Goal: Task Accomplishment & Management: Manage account settings

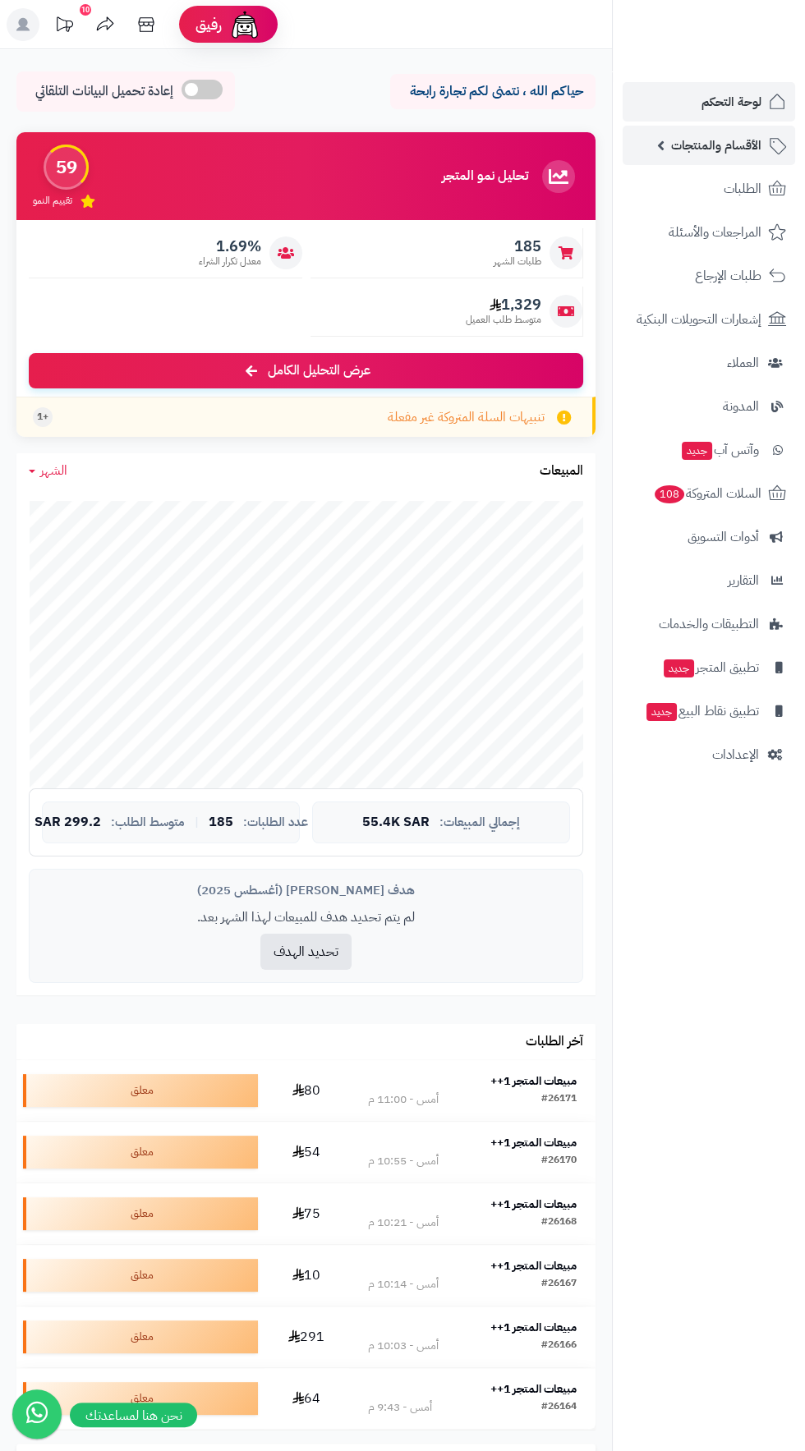
click at [746, 150] on span "الأقسام والمنتجات" at bounding box center [716, 145] width 90 height 23
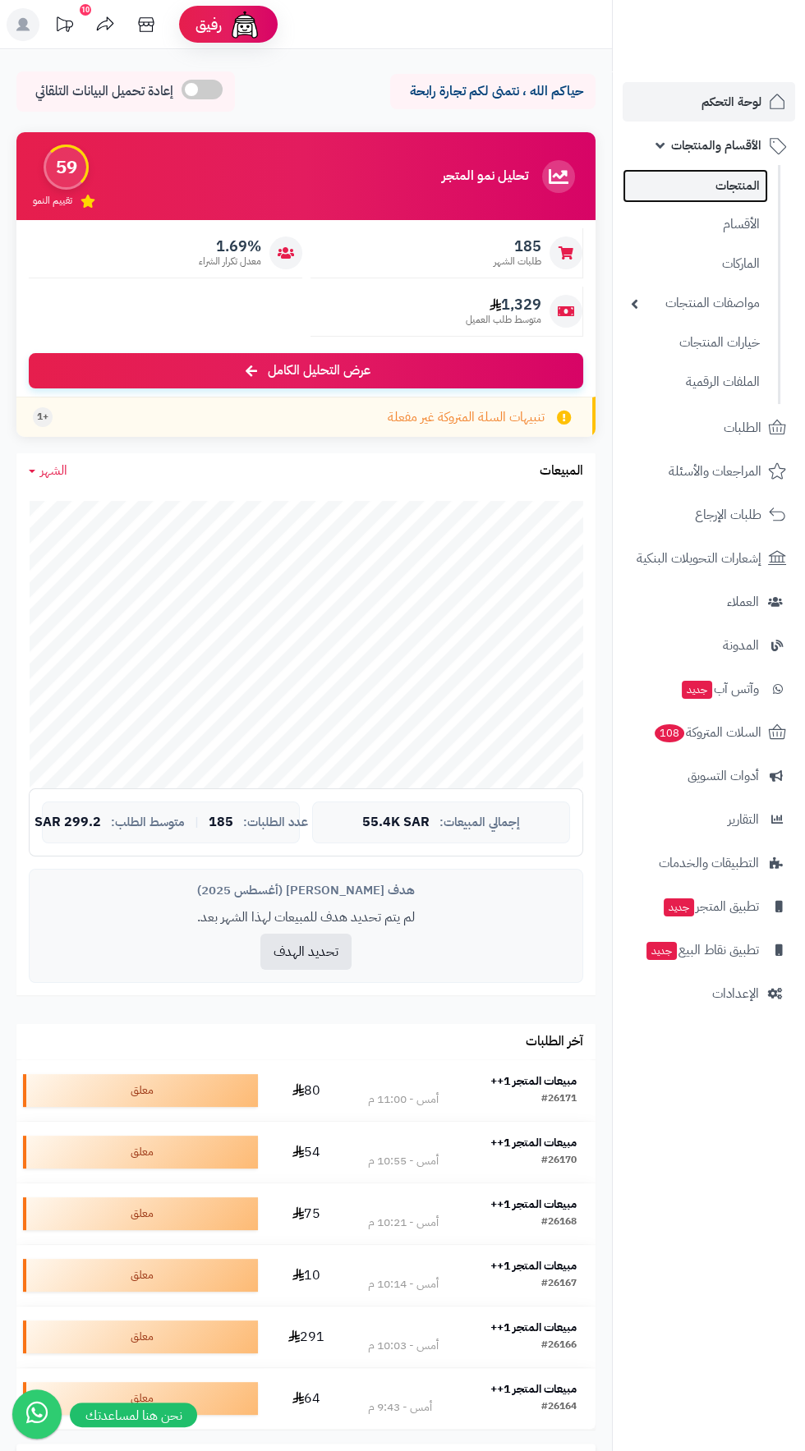
click at [738, 190] on link "المنتجات" at bounding box center [695, 186] width 145 height 34
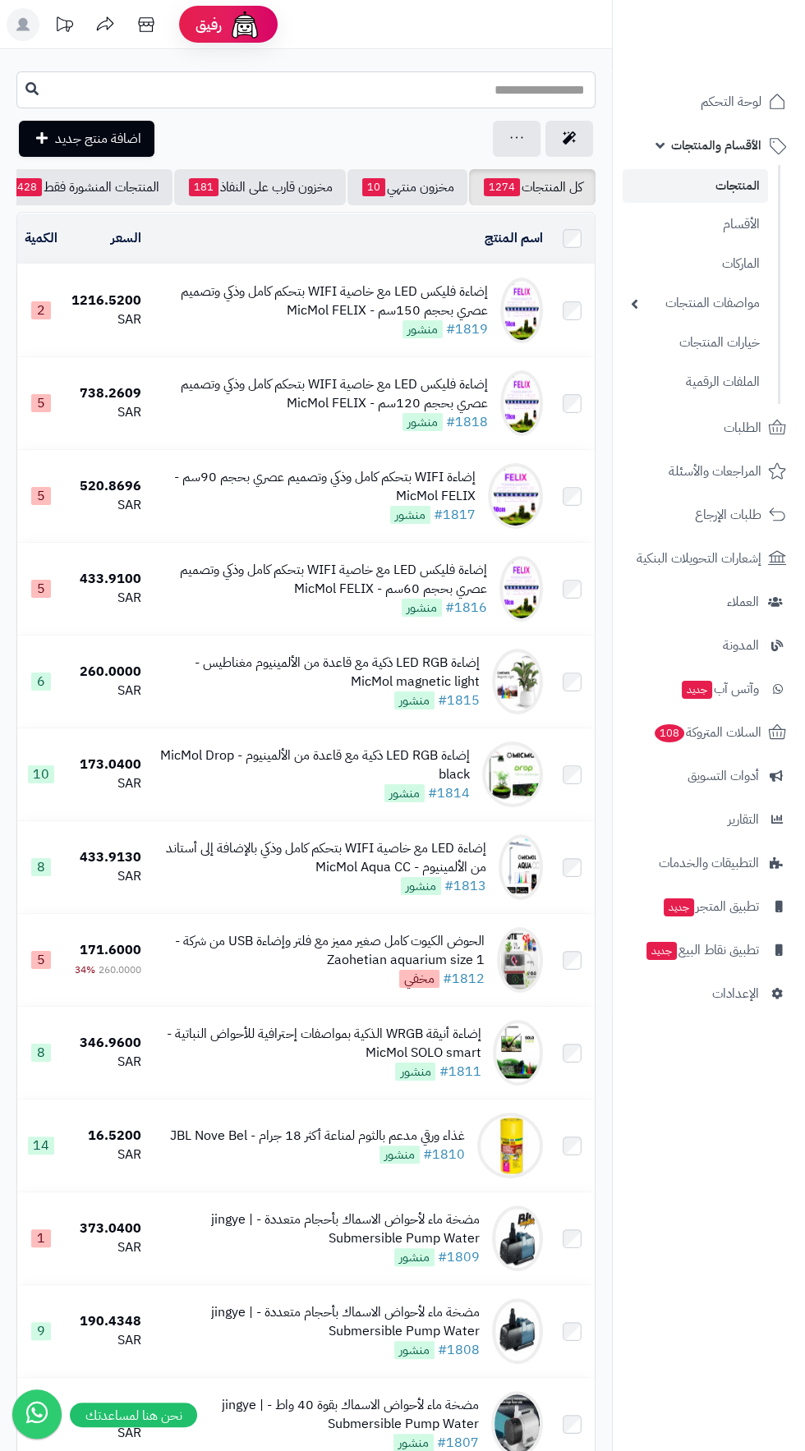
click at [545, 90] on input "text" at bounding box center [305, 89] width 579 height 37
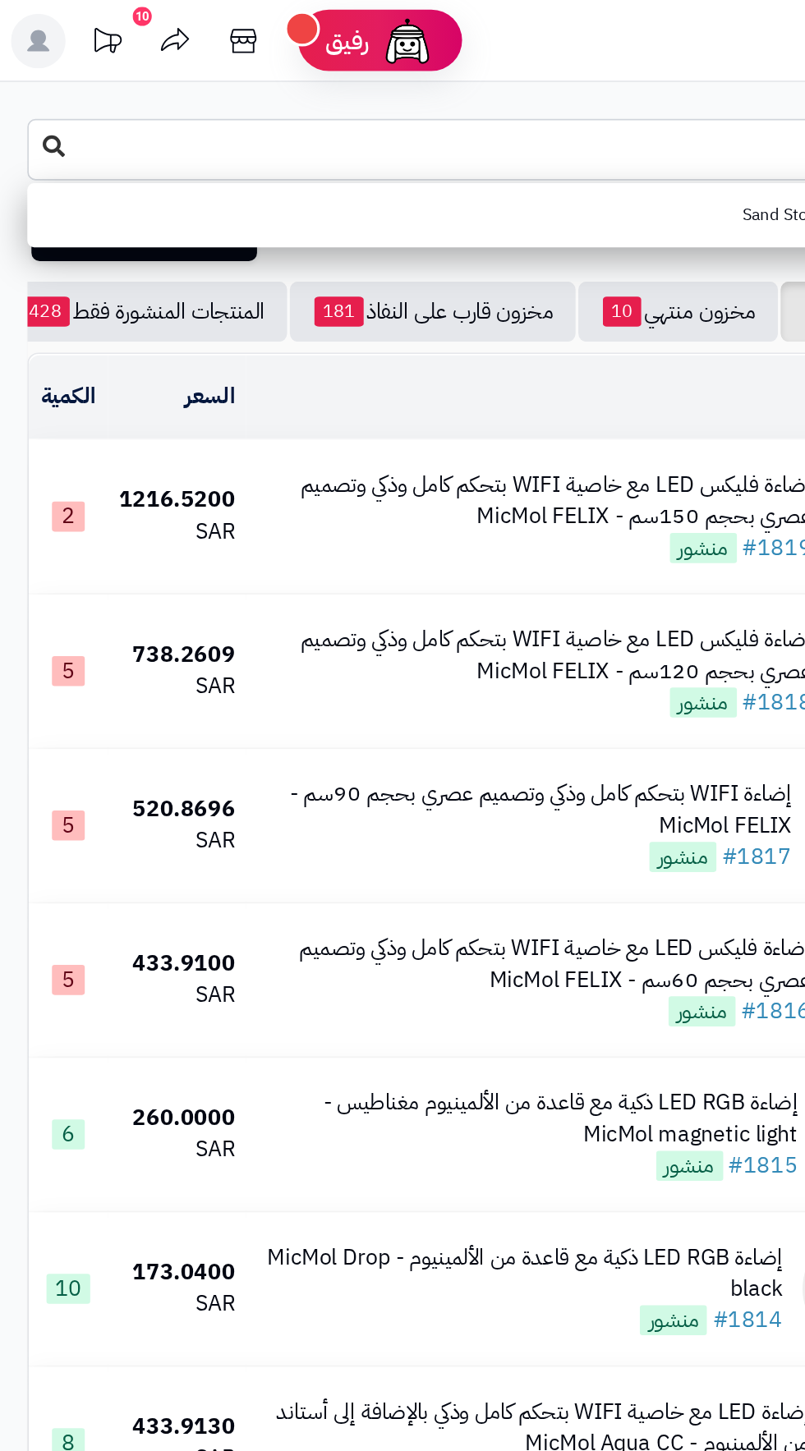
type input "******"
click at [26, 79] on button at bounding box center [32, 88] width 25 height 31
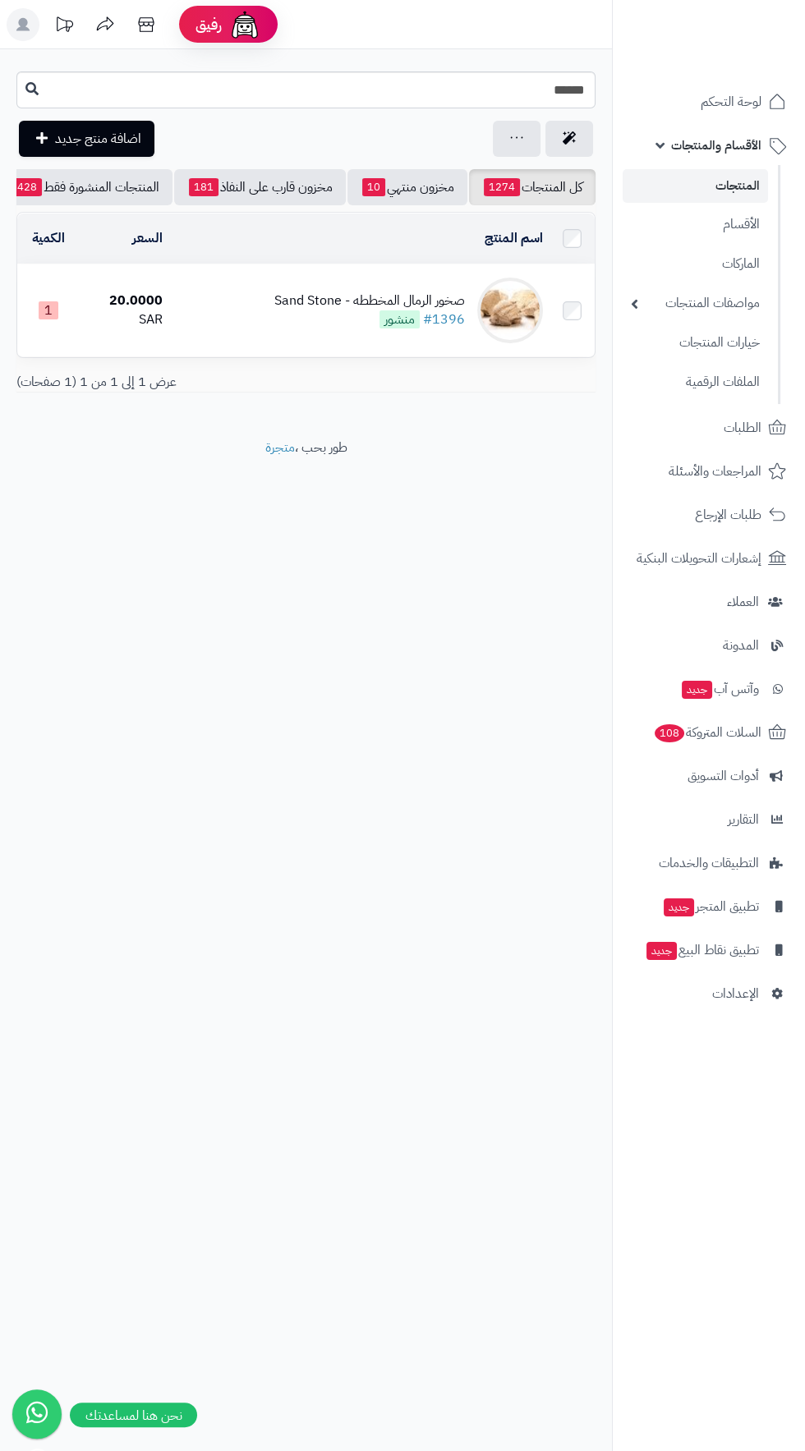
click at [389, 312] on span "منشور" at bounding box center [399, 319] width 40 height 18
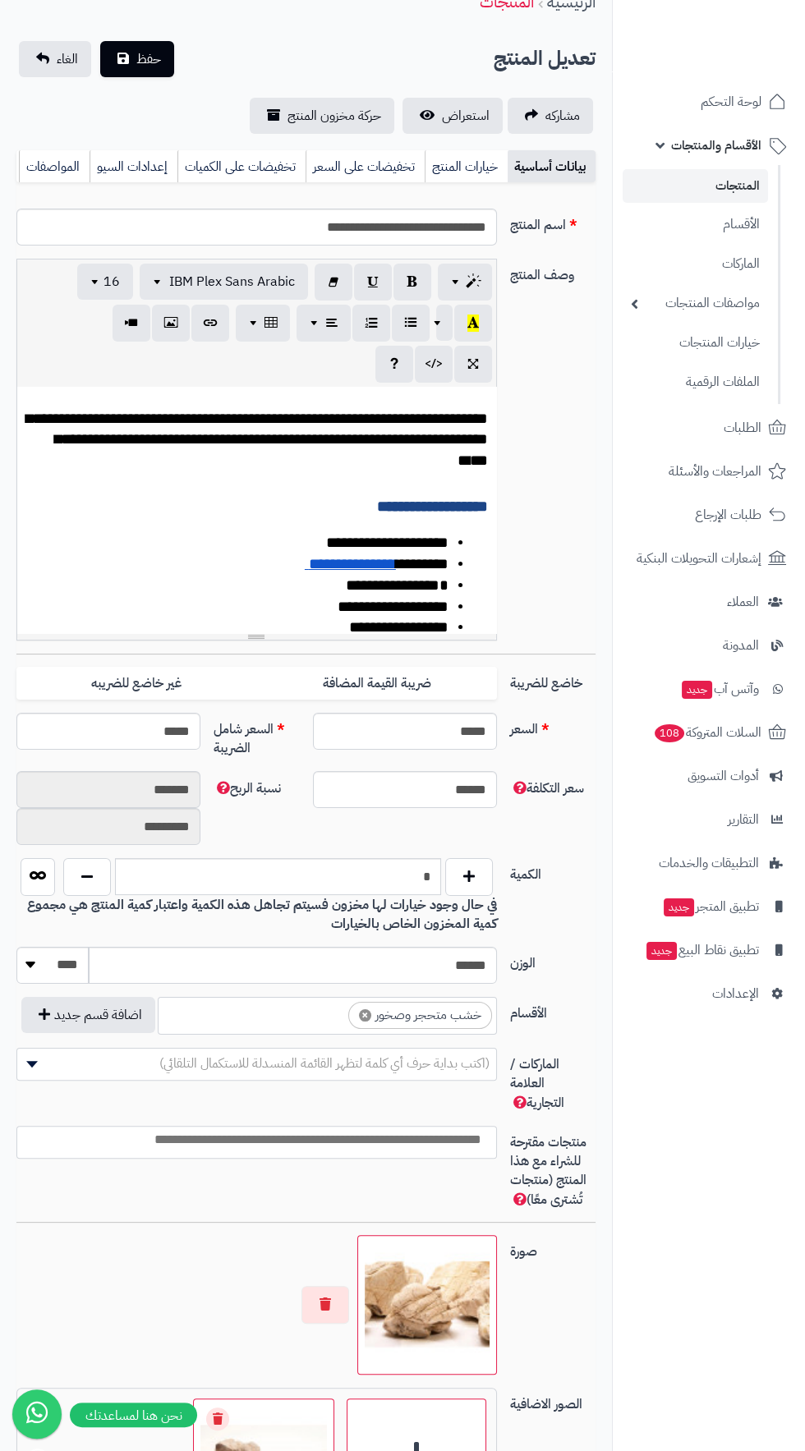
scroll to position [154, 0]
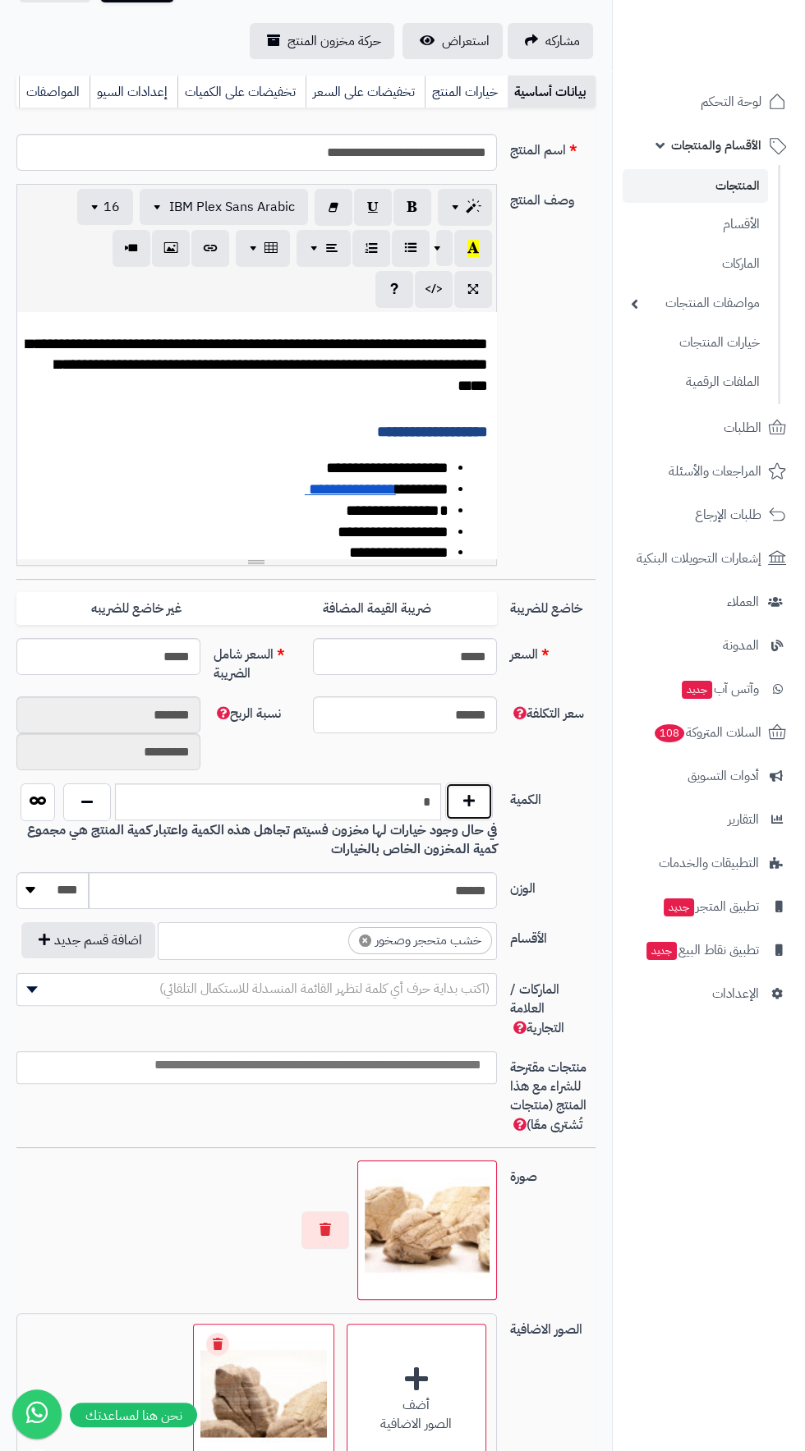
click at [490, 804] on button "button" at bounding box center [469, 802] width 48 height 38
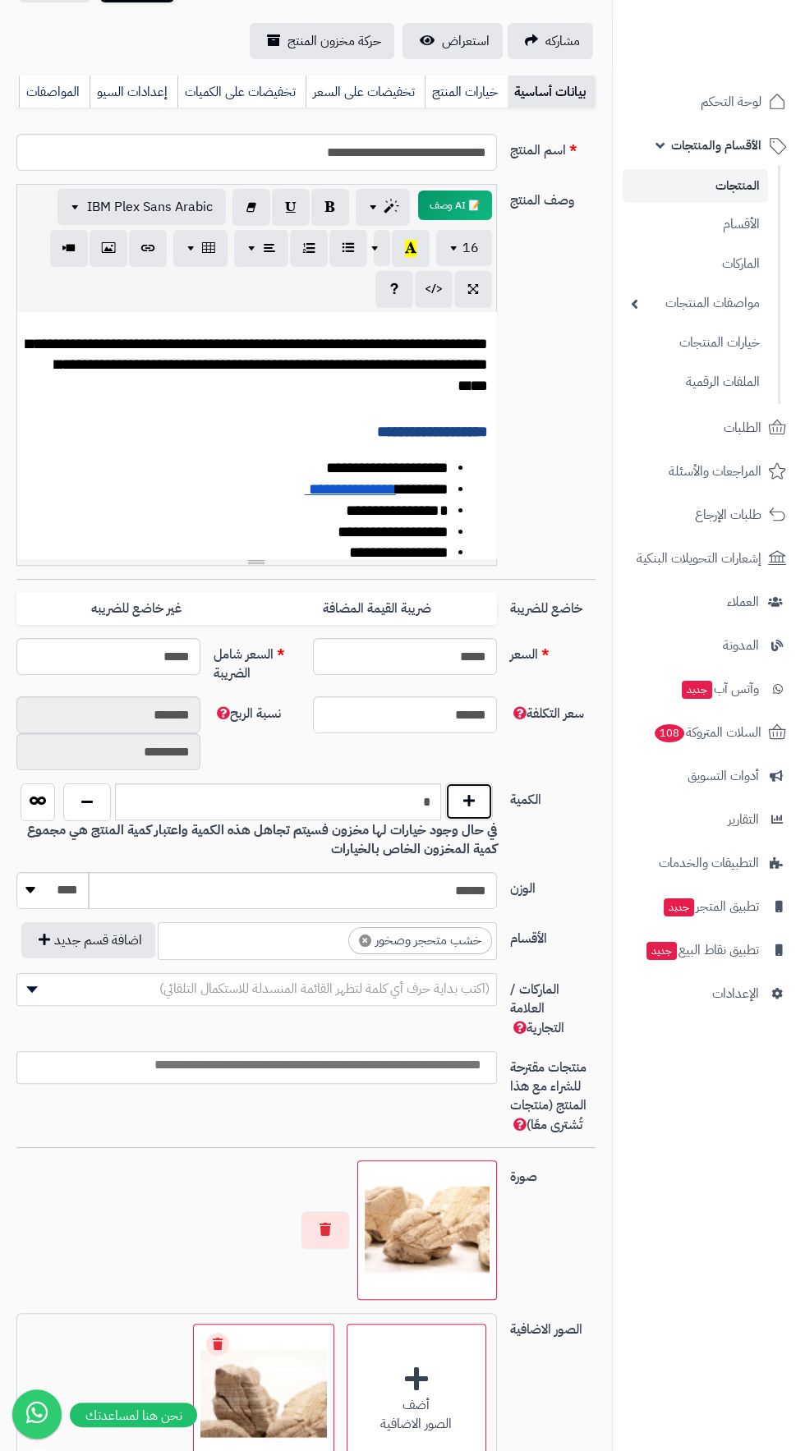
click at [487, 800] on button "button" at bounding box center [469, 802] width 48 height 38
click at [482, 800] on button "button" at bounding box center [469, 802] width 48 height 38
click at [492, 801] on button "button" at bounding box center [469, 802] width 48 height 38
click at [489, 794] on button "button" at bounding box center [469, 802] width 48 height 38
click at [492, 793] on button "button" at bounding box center [469, 802] width 48 height 38
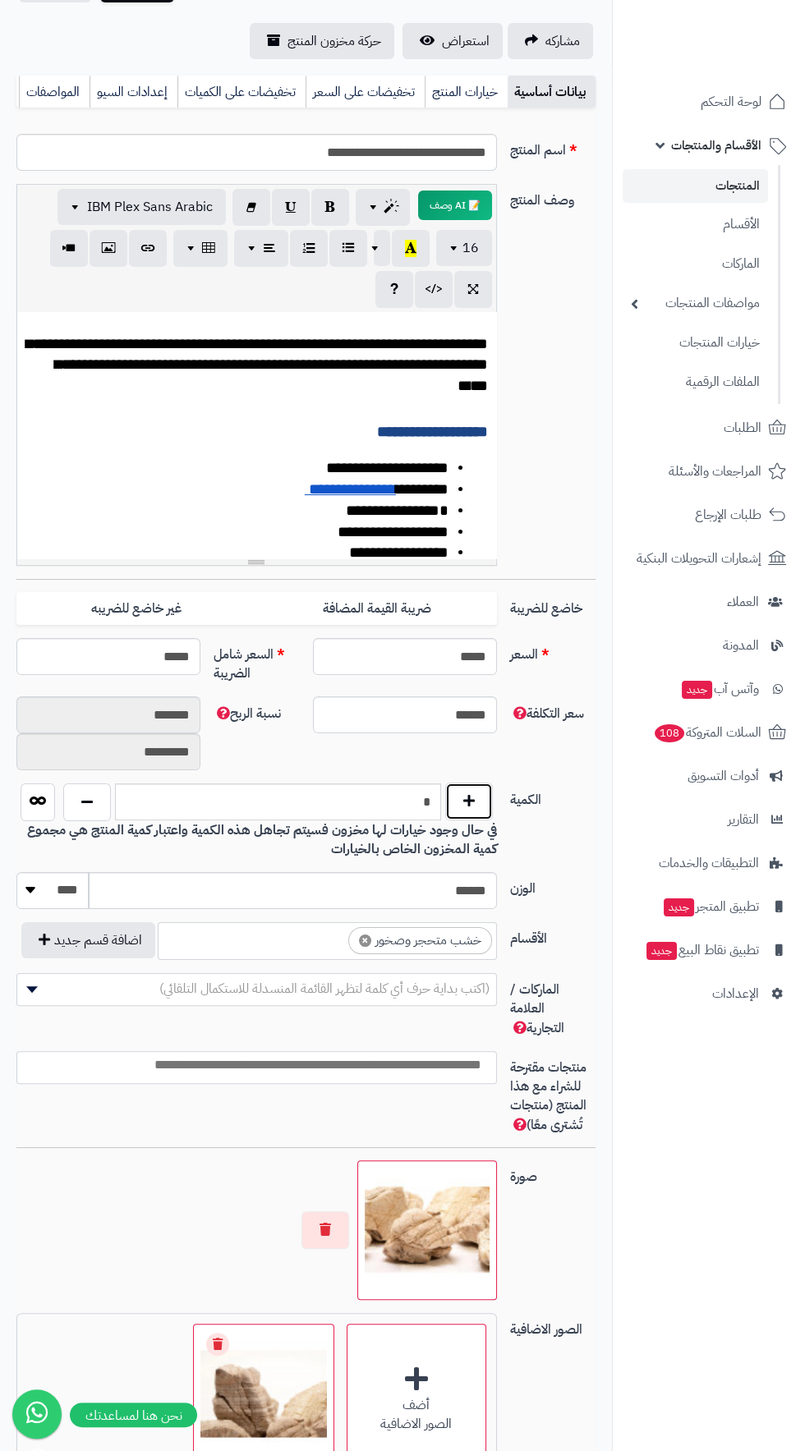
click at [483, 796] on button "button" at bounding box center [469, 802] width 48 height 38
click at [487, 785] on button "button" at bounding box center [469, 802] width 48 height 38
click at [489, 786] on button "button" at bounding box center [469, 802] width 48 height 38
click at [483, 793] on button "button" at bounding box center [469, 802] width 48 height 38
click at [484, 790] on button "button" at bounding box center [469, 802] width 48 height 38
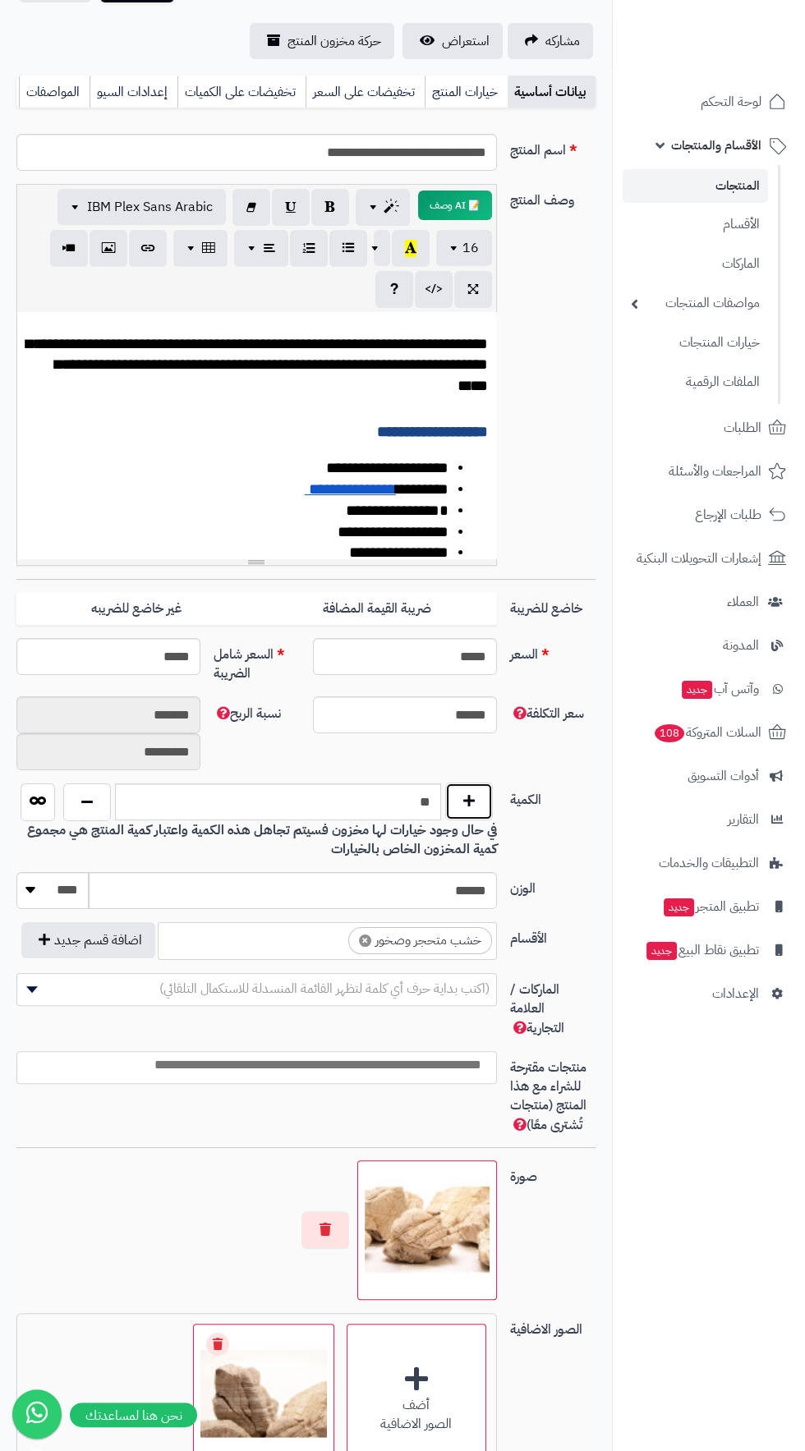
click at [481, 790] on button "button" at bounding box center [469, 802] width 48 height 38
click at [485, 788] on button "button" at bounding box center [469, 802] width 48 height 38
click at [481, 793] on button "button" at bounding box center [469, 802] width 48 height 38
click at [482, 799] on button "button" at bounding box center [469, 802] width 48 height 38
click at [483, 800] on button "button" at bounding box center [469, 802] width 48 height 38
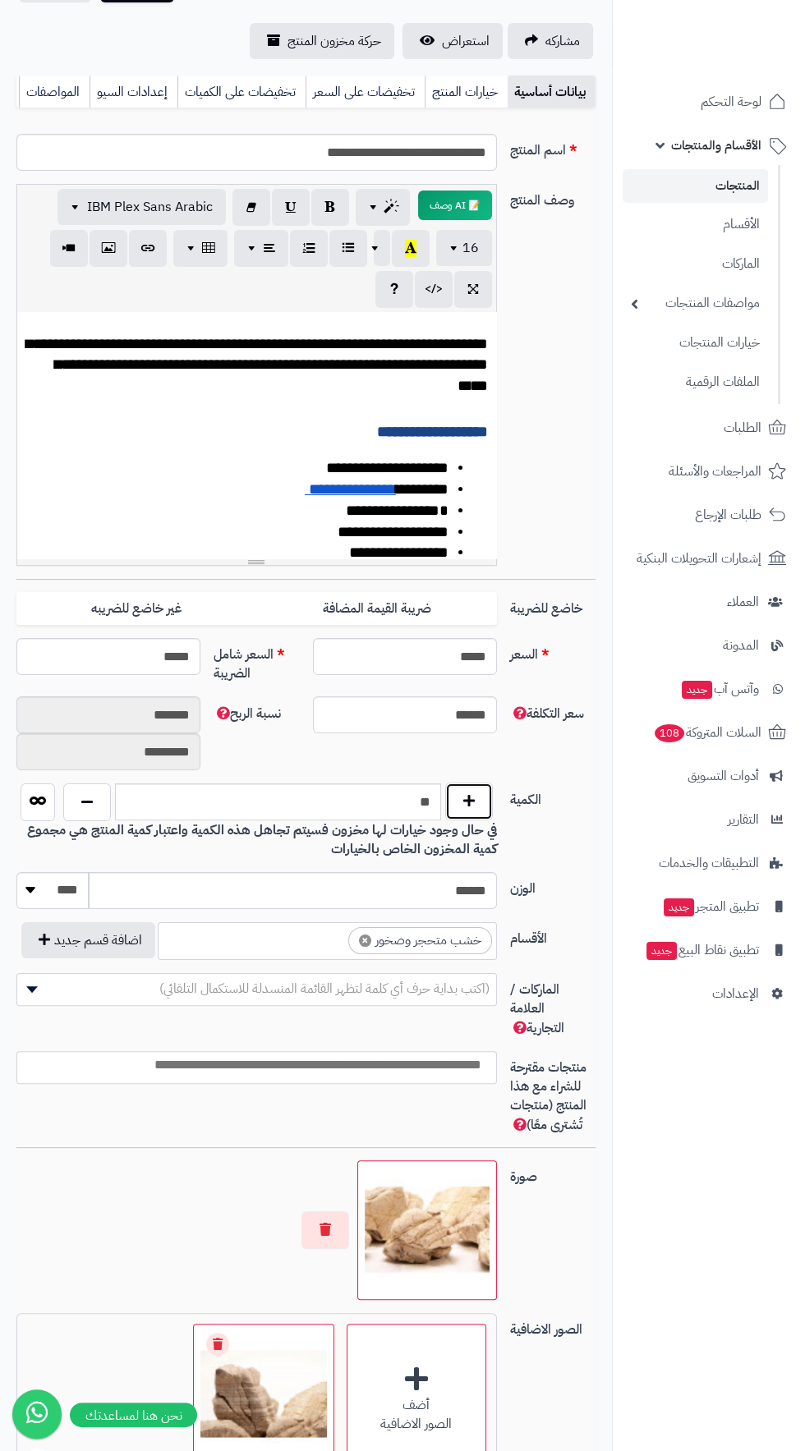
click at [485, 799] on button "button" at bounding box center [469, 802] width 48 height 38
click at [483, 797] on button "button" at bounding box center [469, 802] width 48 height 38
click at [485, 795] on button "button" at bounding box center [469, 802] width 48 height 38
click at [488, 790] on button "button" at bounding box center [469, 802] width 48 height 38
click at [488, 791] on button "button" at bounding box center [469, 802] width 48 height 38
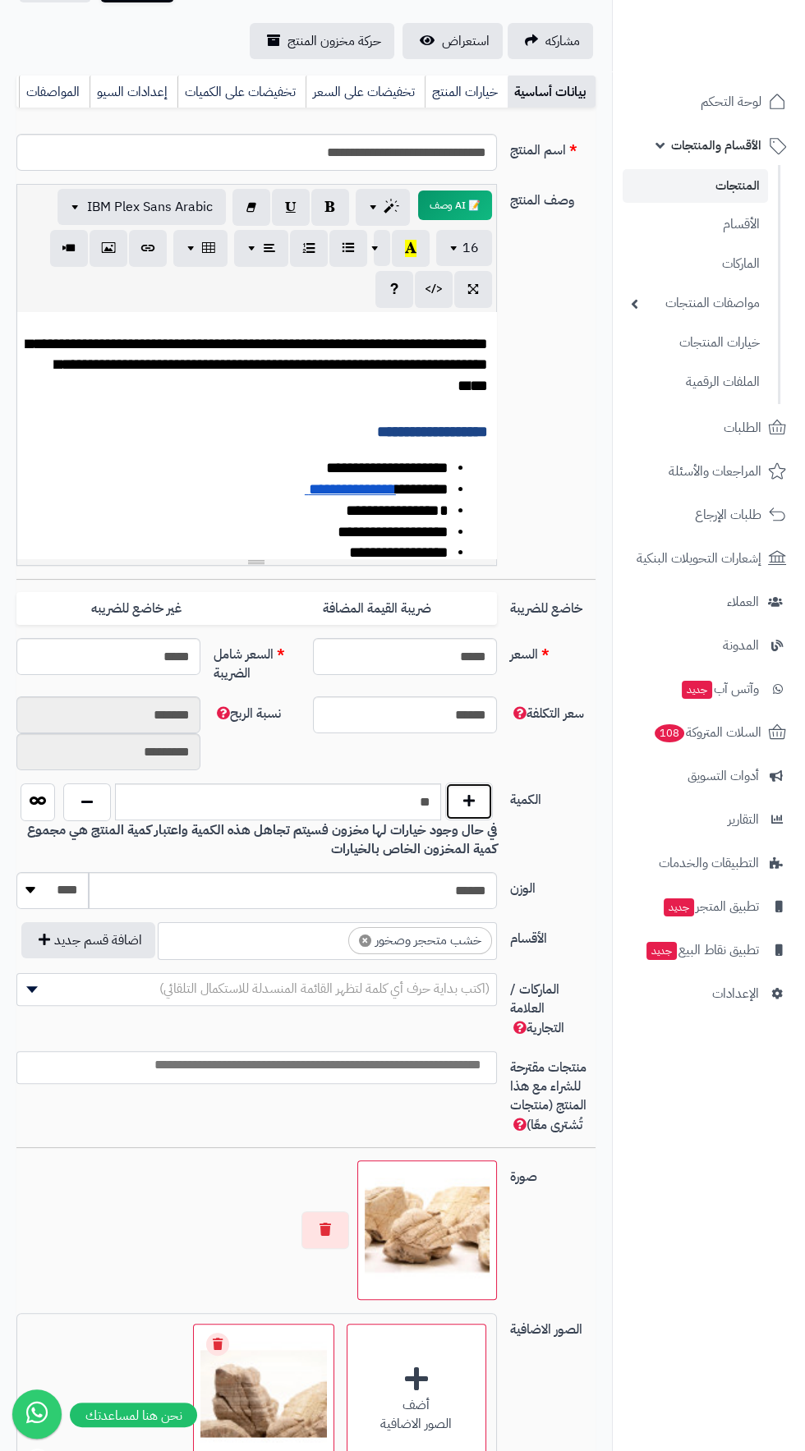
click at [482, 792] on button "button" at bounding box center [469, 802] width 48 height 38
click at [369, 790] on input "**" at bounding box center [278, 802] width 326 height 37
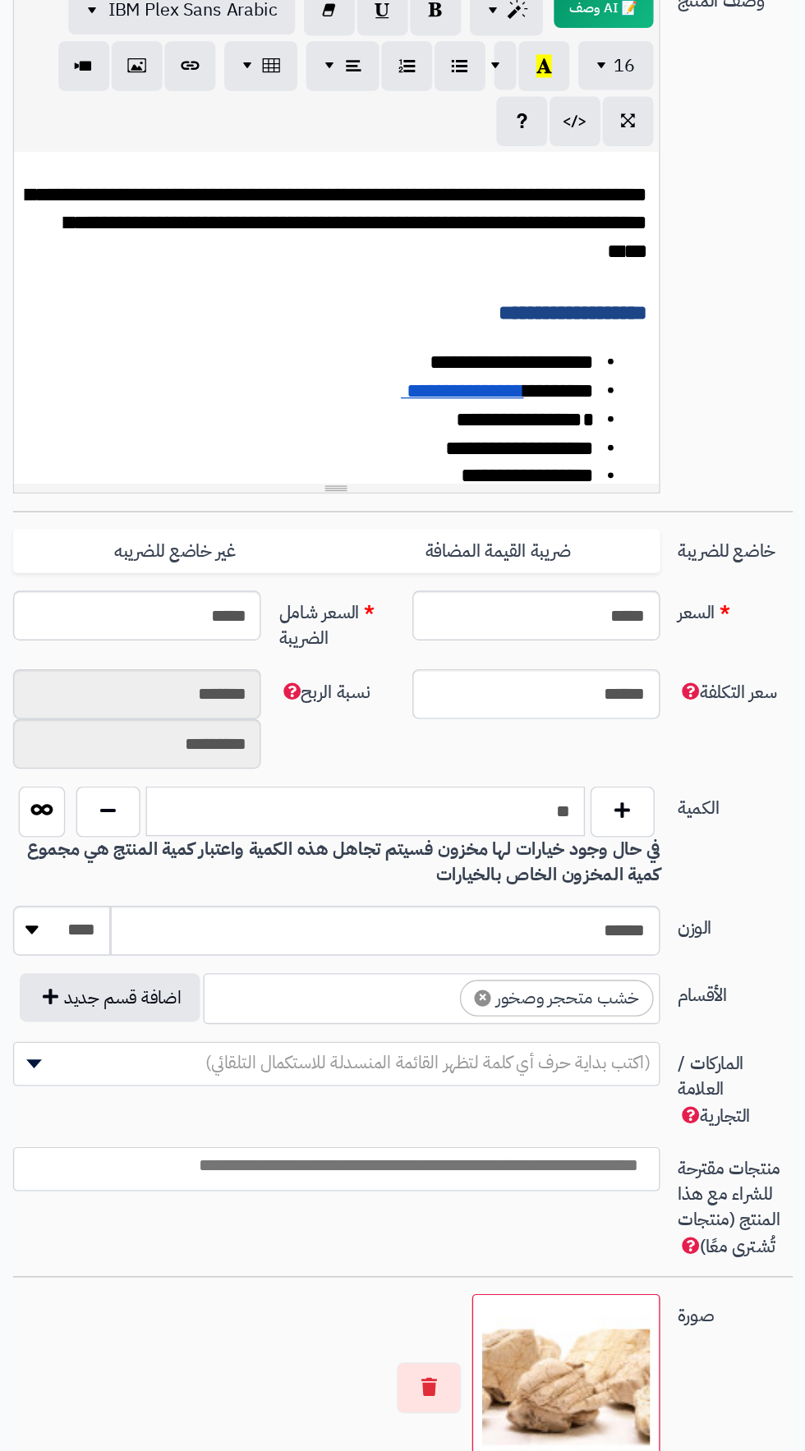
scroll to position [152, 0]
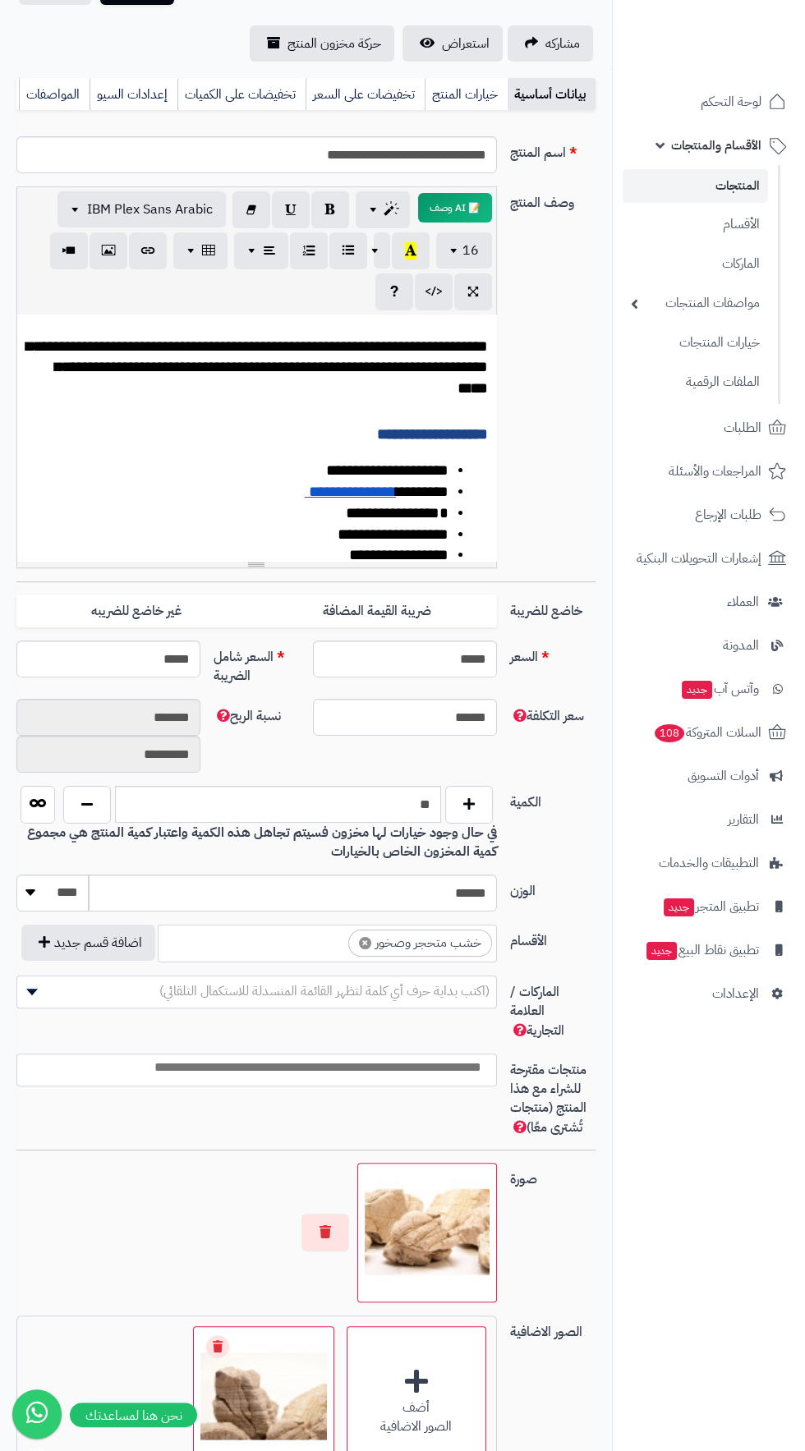
click at [491, 784] on div "سعر التكلفة ****** نسبة الربح ******* *********" at bounding box center [306, 742] width 592 height 87
click at [482, 820] on button "button" at bounding box center [469, 804] width 48 height 38
click at [480, 809] on button "button" at bounding box center [469, 804] width 48 height 38
click at [477, 811] on button "button" at bounding box center [469, 804] width 48 height 38
click at [480, 805] on button "button" at bounding box center [469, 804] width 48 height 38
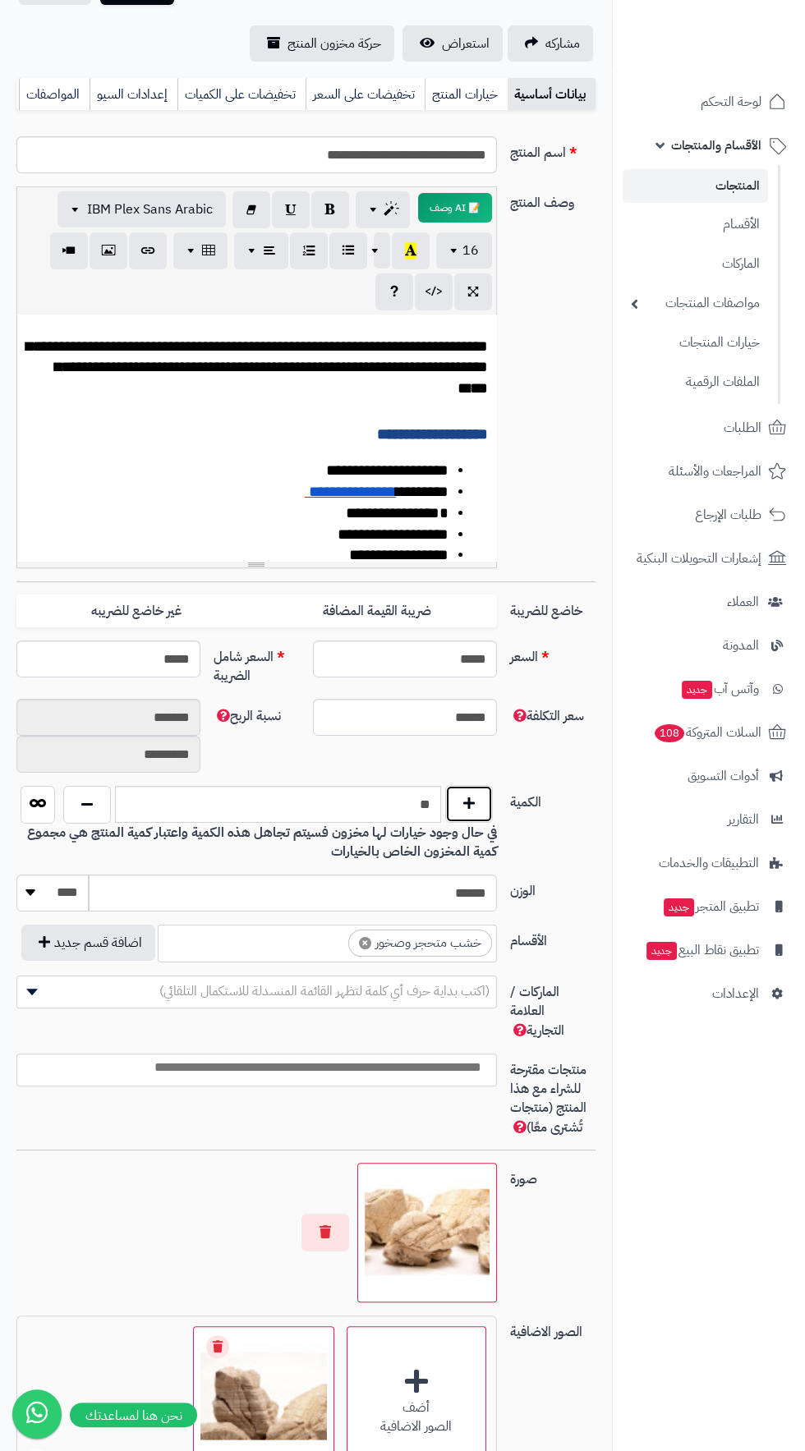
click at [481, 799] on button "button" at bounding box center [469, 804] width 48 height 38
click at [474, 798] on button "button" at bounding box center [469, 804] width 48 height 38
click at [480, 790] on button "button" at bounding box center [469, 804] width 48 height 38
click at [484, 785] on button "button" at bounding box center [469, 804] width 48 height 38
click at [478, 792] on button "button" at bounding box center [469, 804] width 48 height 38
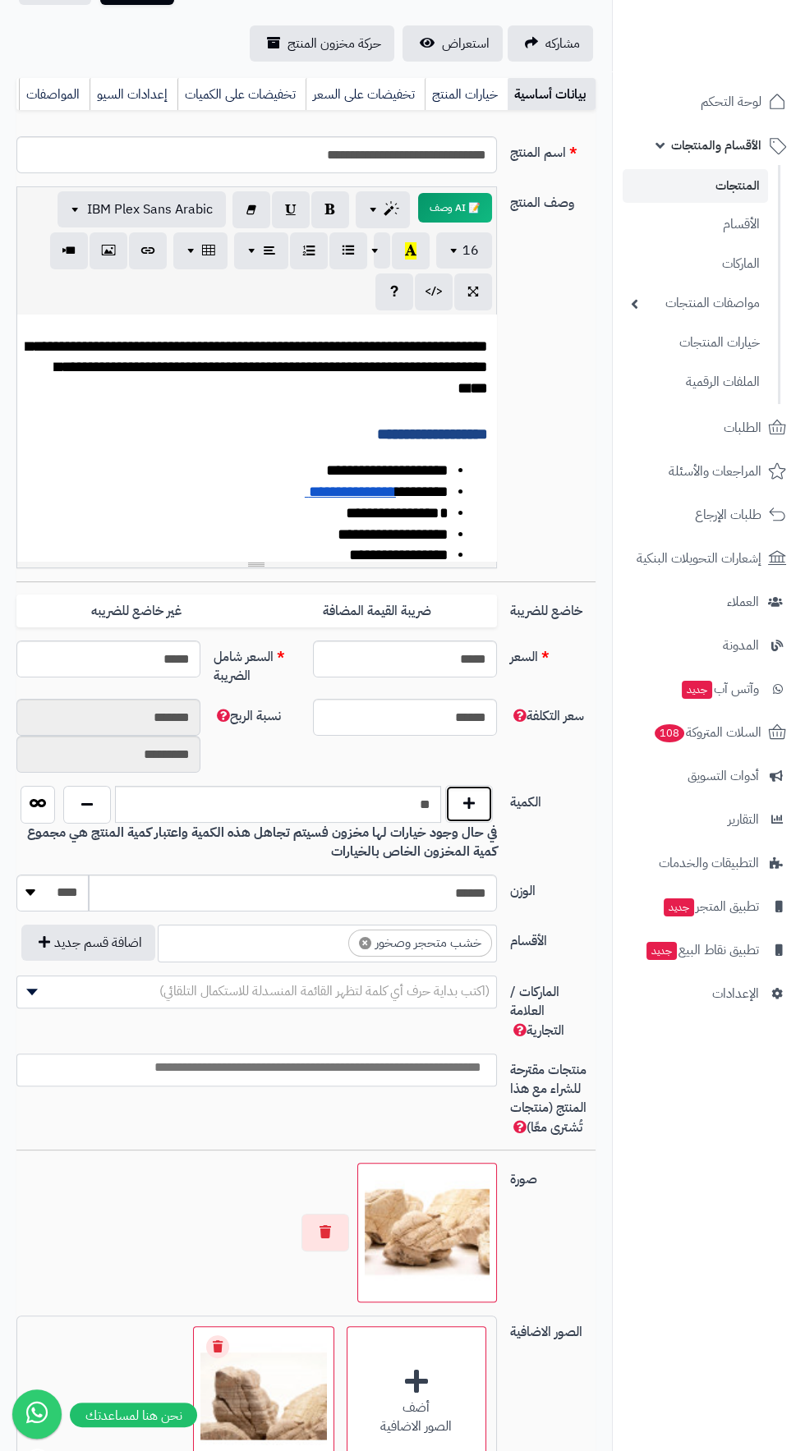
click at [474, 802] on button "button" at bounding box center [469, 804] width 48 height 38
click at [476, 802] on button "button" at bounding box center [469, 804] width 48 height 38
click at [480, 798] on button "button" at bounding box center [469, 804] width 48 height 38
click at [481, 798] on button "button" at bounding box center [469, 804] width 48 height 38
click at [485, 794] on button "button" at bounding box center [469, 804] width 48 height 38
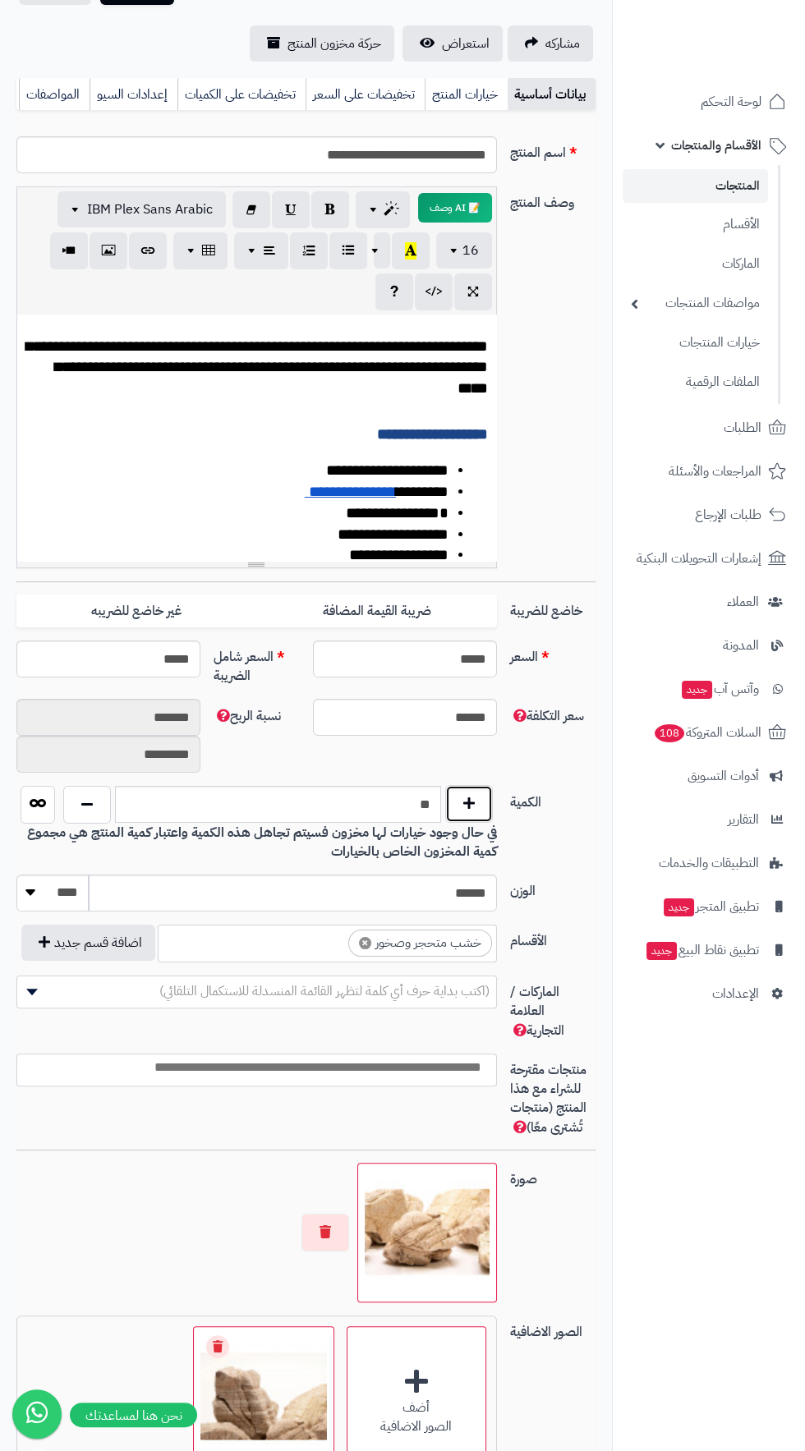
click at [490, 793] on button "button" at bounding box center [469, 804] width 48 height 38
click at [490, 788] on button "button" at bounding box center [469, 804] width 48 height 38
click at [490, 791] on button "button" at bounding box center [469, 804] width 48 height 38
click at [490, 789] on button "button" at bounding box center [469, 804] width 48 height 38
click at [491, 785] on button "button" at bounding box center [469, 804] width 48 height 38
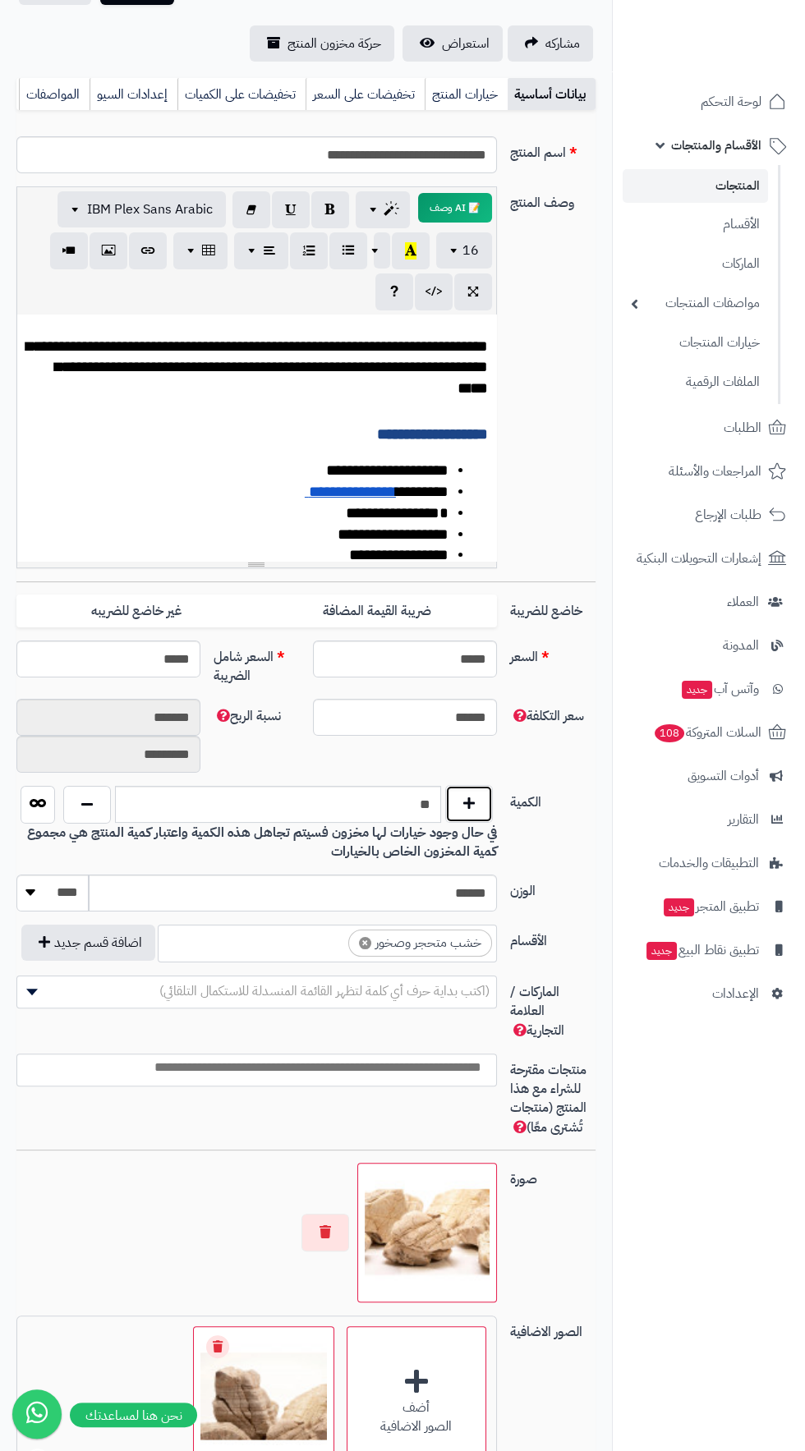
click at [483, 792] on button "button" at bounding box center [469, 804] width 48 height 38
click at [480, 812] on button "button" at bounding box center [469, 804] width 48 height 38
click at [484, 802] on button "button" at bounding box center [469, 804] width 48 height 38
click at [485, 802] on button "button" at bounding box center [469, 804] width 48 height 38
click at [483, 802] on button "button" at bounding box center [469, 804] width 48 height 38
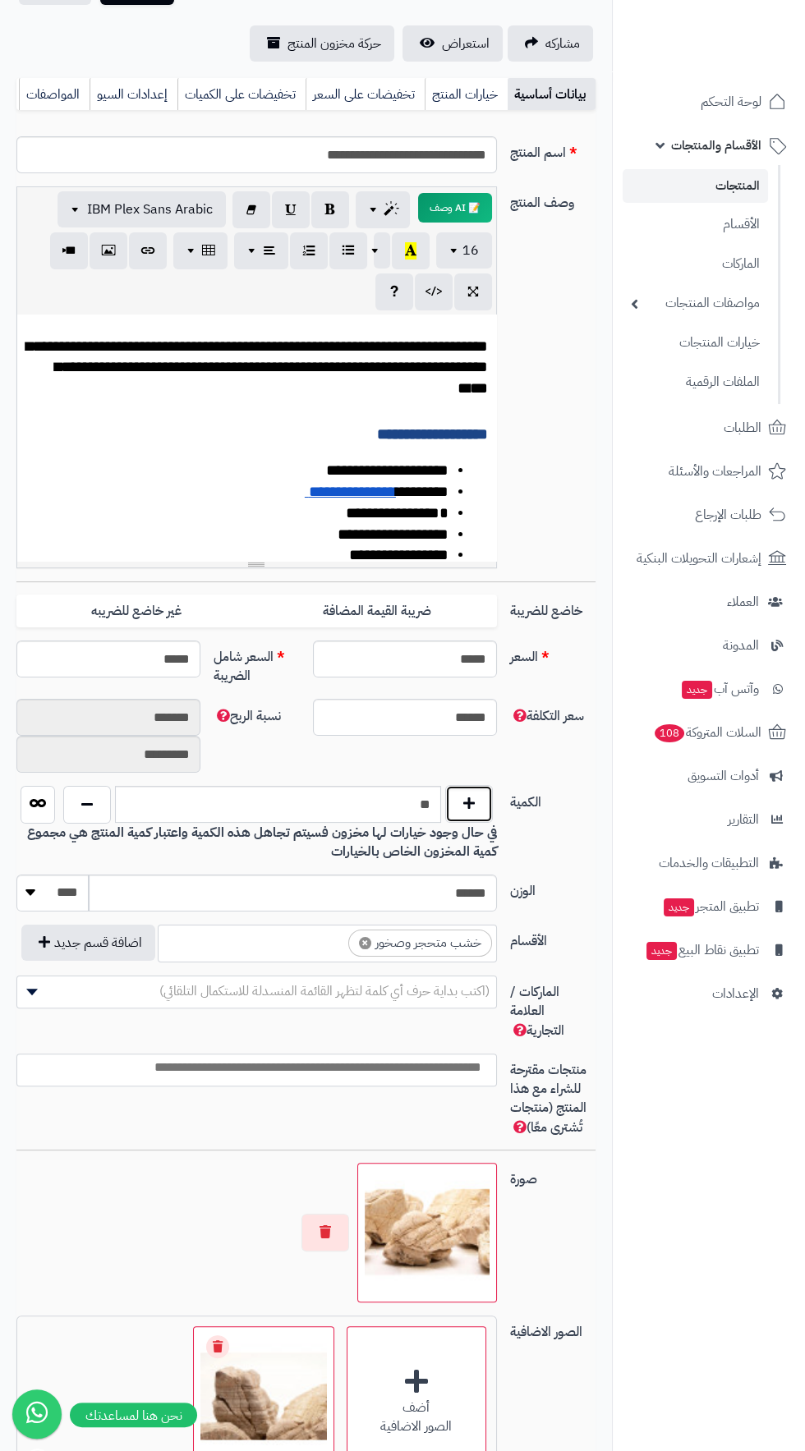
click at [484, 801] on button "button" at bounding box center [469, 804] width 48 height 38
click at [484, 802] on button "button" at bounding box center [469, 804] width 48 height 38
click at [483, 801] on button "button" at bounding box center [469, 804] width 48 height 38
click at [492, 796] on button "button" at bounding box center [469, 804] width 48 height 38
click at [483, 798] on button "button" at bounding box center [469, 804] width 48 height 38
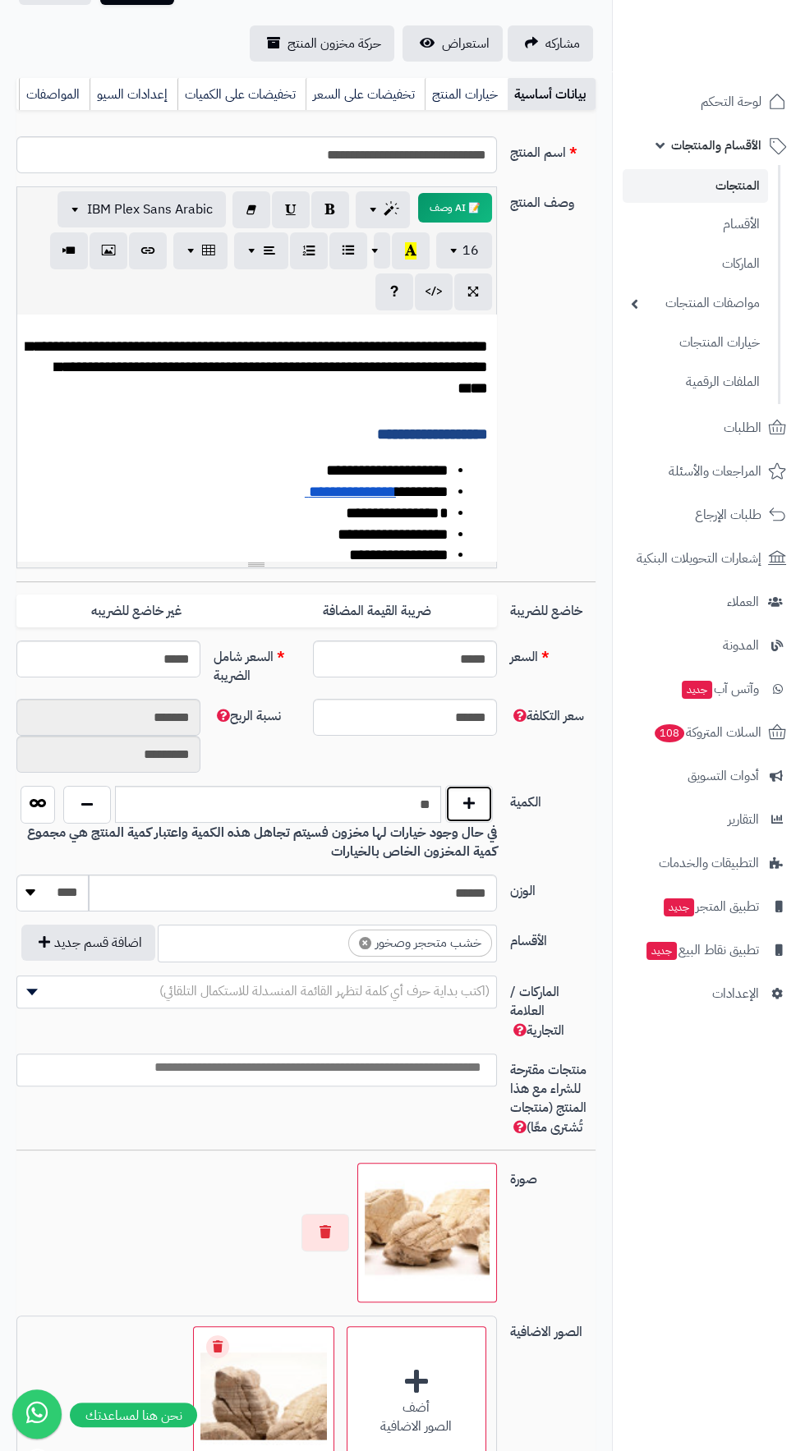
click at [484, 799] on button "button" at bounding box center [469, 804] width 48 height 38
click at [483, 798] on button "button" at bounding box center [469, 804] width 48 height 38
click at [484, 798] on button "button" at bounding box center [469, 804] width 48 height 38
click at [483, 795] on button "button" at bounding box center [469, 804] width 48 height 38
click at [485, 798] on button "button" at bounding box center [469, 804] width 48 height 38
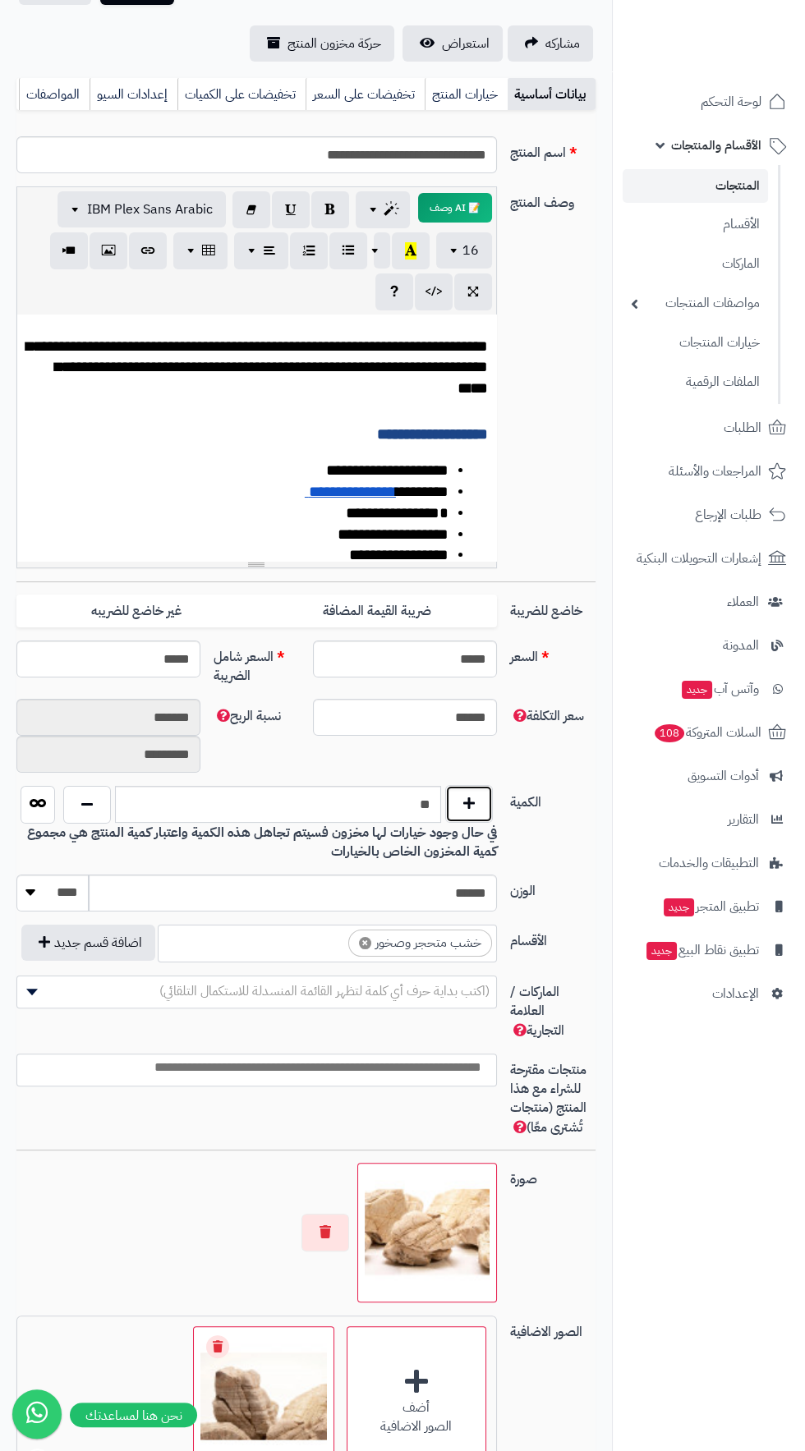
click at [482, 795] on button "button" at bounding box center [469, 804] width 48 height 38
click at [483, 798] on button "button" at bounding box center [469, 804] width 48 height 38
click at [488, 789] on button "button" at bounding box center [469, 805] width 48 height 38
click at [492, 786] on div "**" at bounding box center [278, 805] width 438 height 38
click at [484, 812] on button "button" at bounding box center [469, 804] width 48 height 38
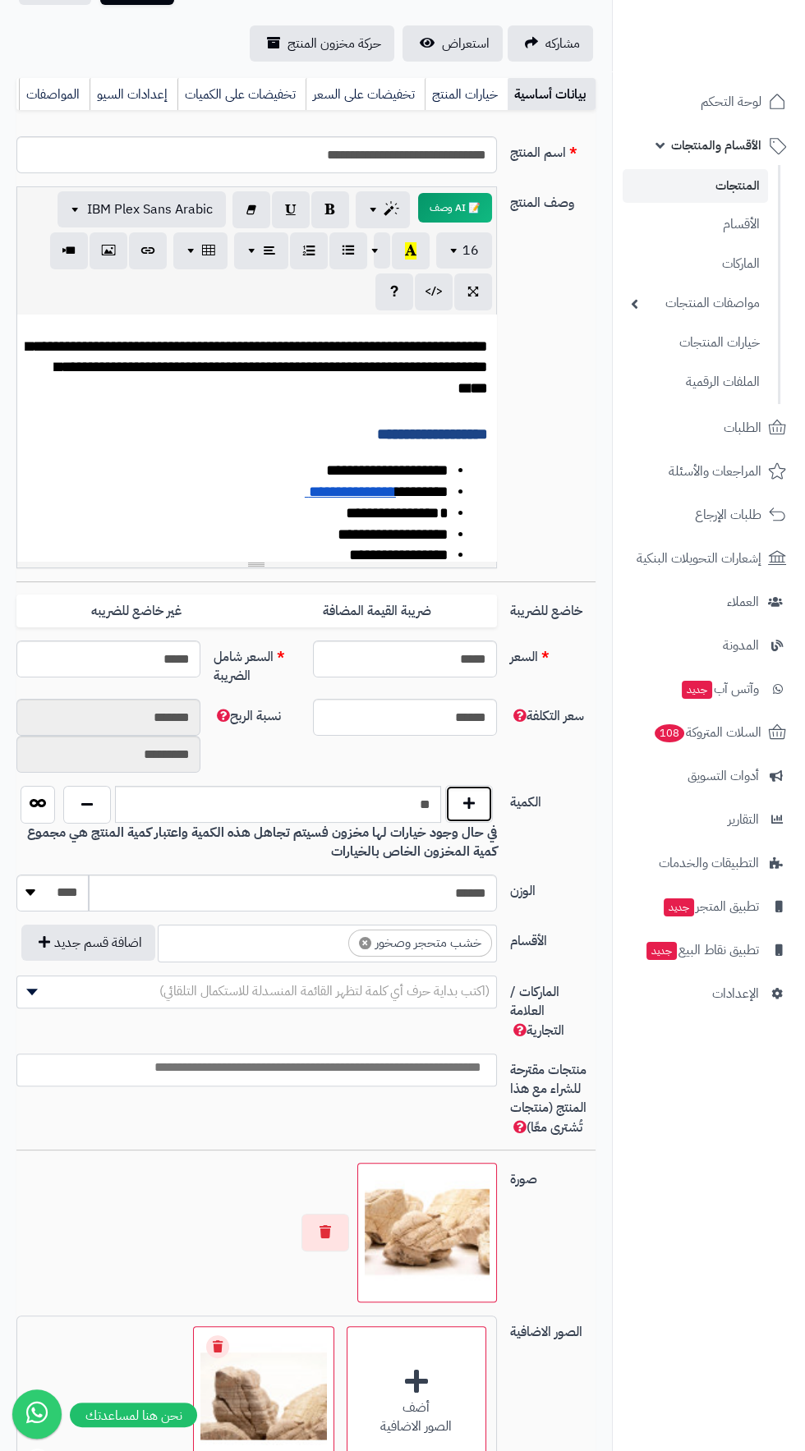
click at [492, 807] on button "button" at bounding box center [469, 804] width 48 height 38
click at [483, 803] on button "button" at bounding box center [469, 804] width 48 height 38
click at [486, 807] on button "button" at bounding box center [469, 804] width 48 height 38
click at [485, 804] on button "button" at bounding box center [469, 804] width 48 height 38
click at [490, 798] on button "button" at bounding box center [469, 804] width 48 height 38
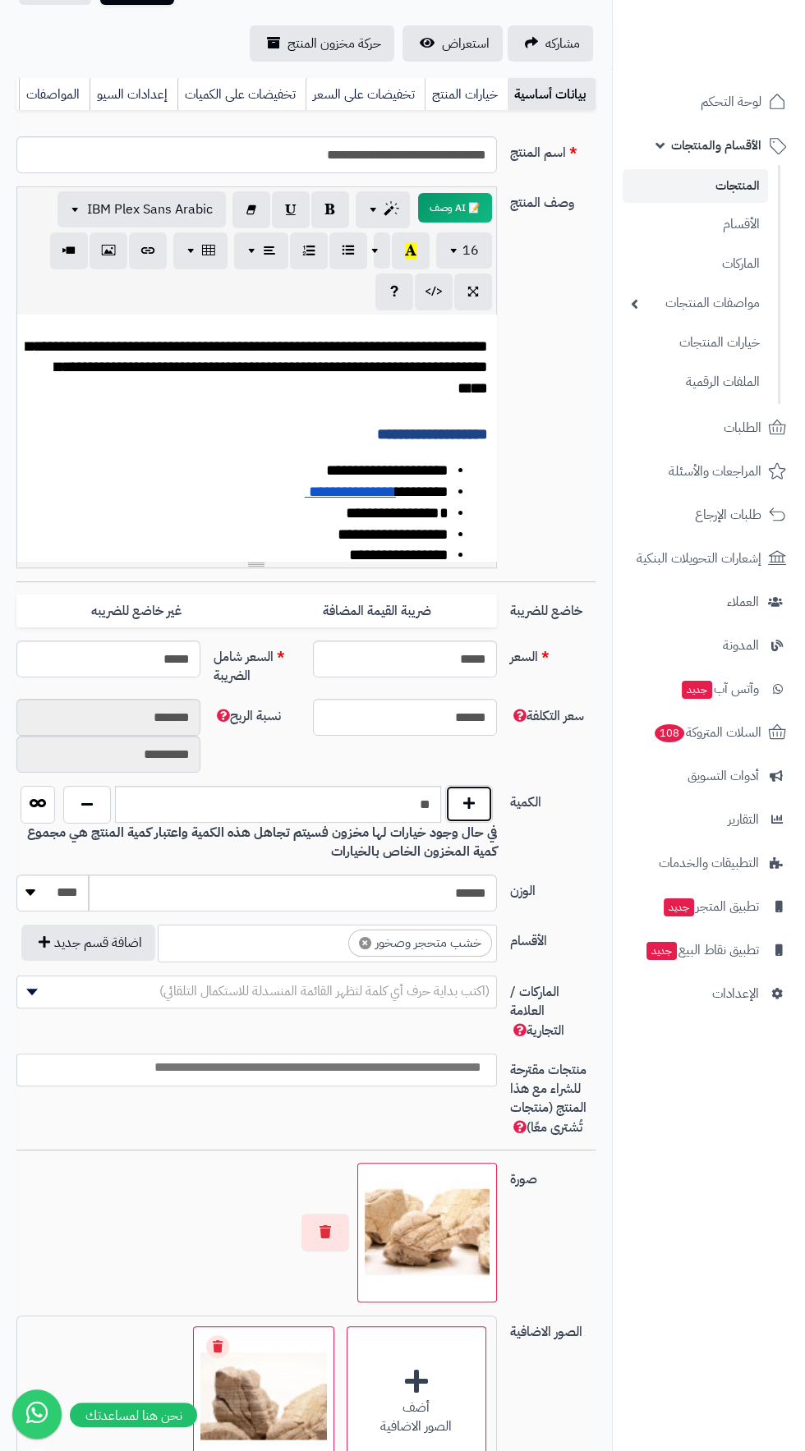
click at [485, 798] on button "button" at bounding box center [469, 804] width 48 height 38
click at [488, 796] on button "button" at bounding box center [469, 804] width 48 height 38
click at [489, 792] on button "button" at bounding box center [469, 804] width 48 height 38
click at [486, 789] on button "button" at bounding box center [469, 804] width 48 height 38
click at [476, 807] on button "button" at bounding box center [469, 804] width 48 height 38
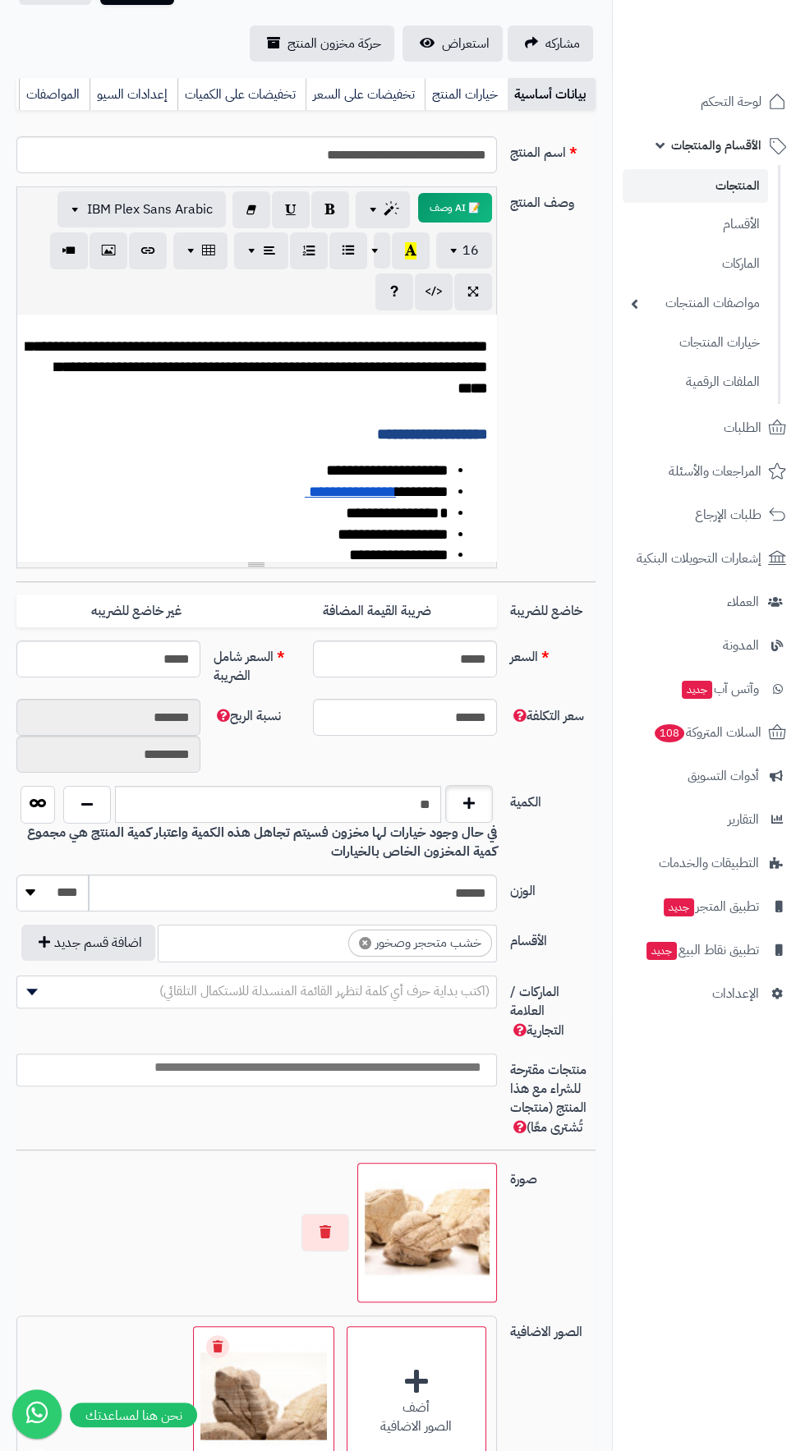
click at [485, 799] on button "button" at bounding box center [469, 804] width 48 height 38
click at [488, 798] on button "button" at bounding box center [469, 804] width 48 height 38
type input "**"
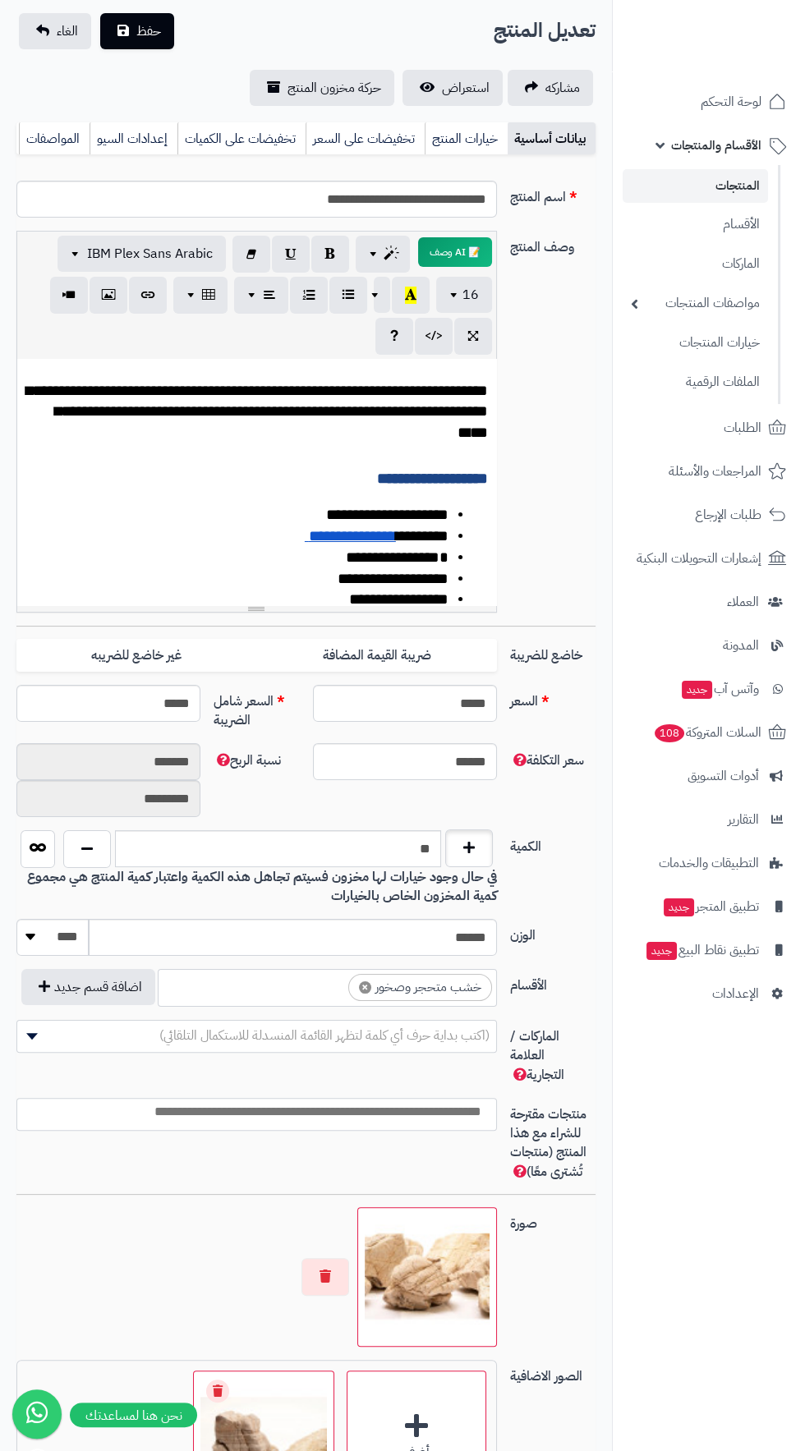
scroll to position [0, 0]
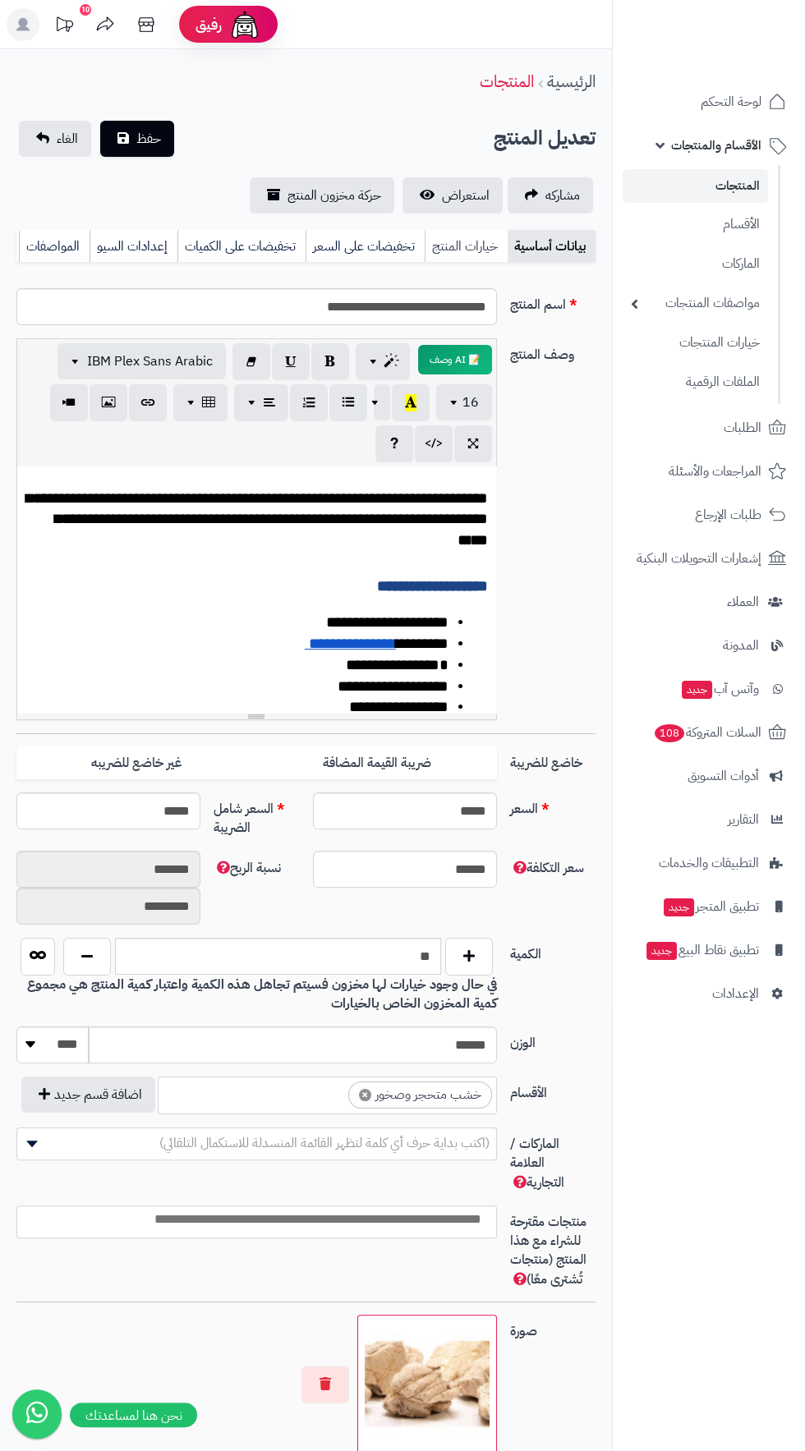
click at [492, 256] on link "خيارات المنتج" at bounding box center [466, 246] width 83 height 33
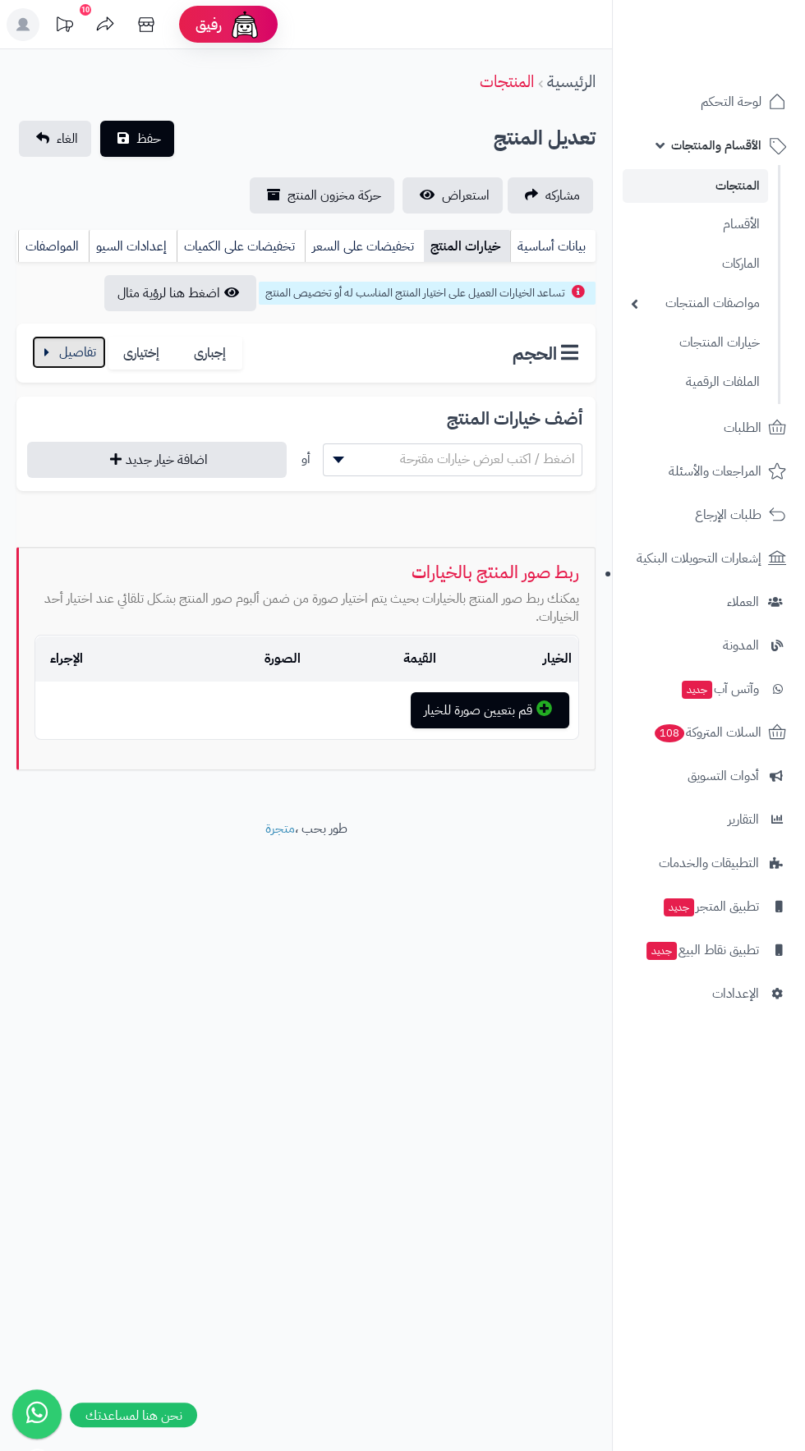
click at [72, 352] on button "button" at bounding box center [69, 352] width 74 height 33
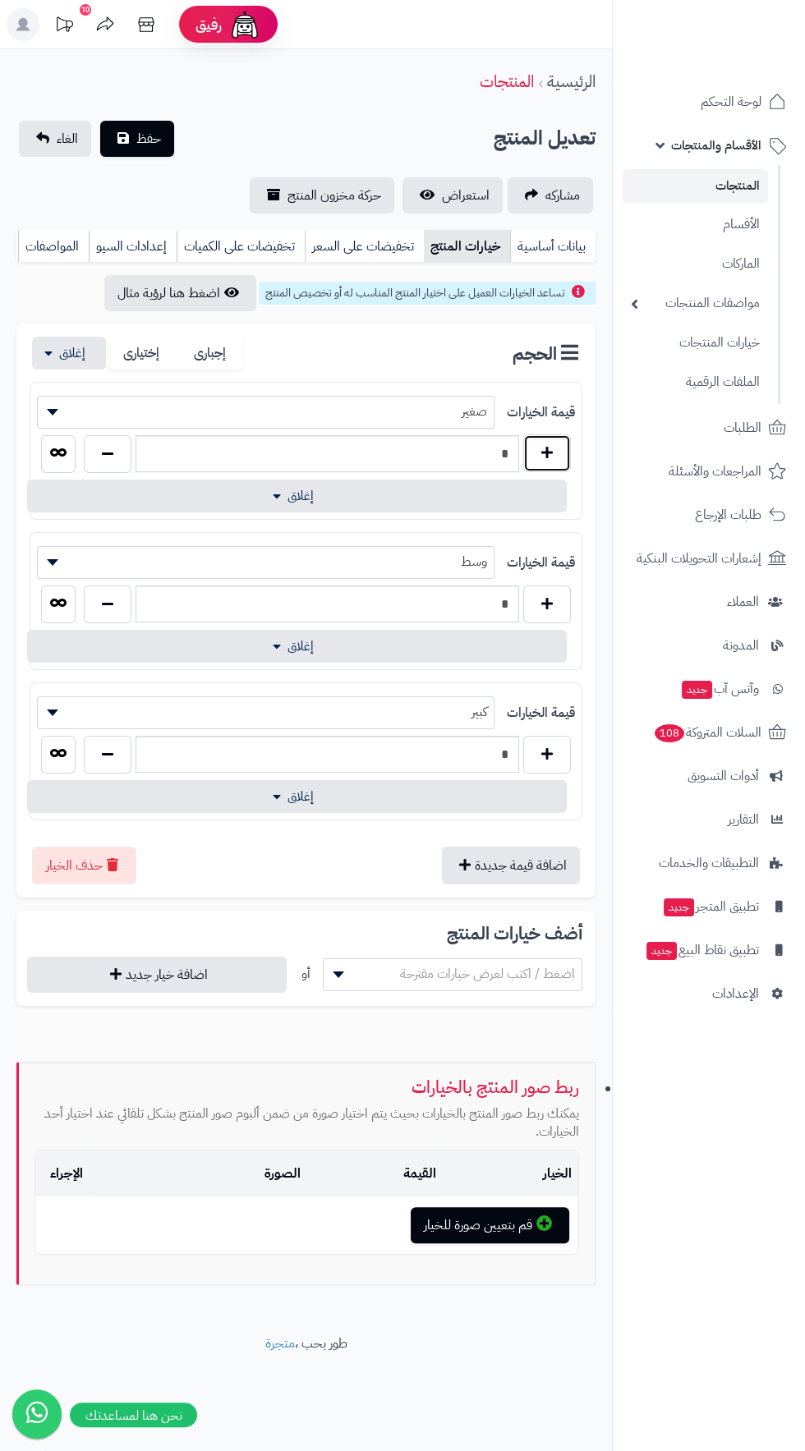
click at [554, 443] on button "button" at bounding box center [547, 453] width 48 height 38
click at [549, 453] on button "button" at bounding box center [547, 453] width 48 height 38
click at [564, 453] on button "button" at bounding box center [547, 453] width 48 height 38
click at [563, 453] on button "button" at bounding box center [547, 453] width 48 height 38
click at [566, 447] on button "button" at bounding box center [547, 453] width 48 height 38
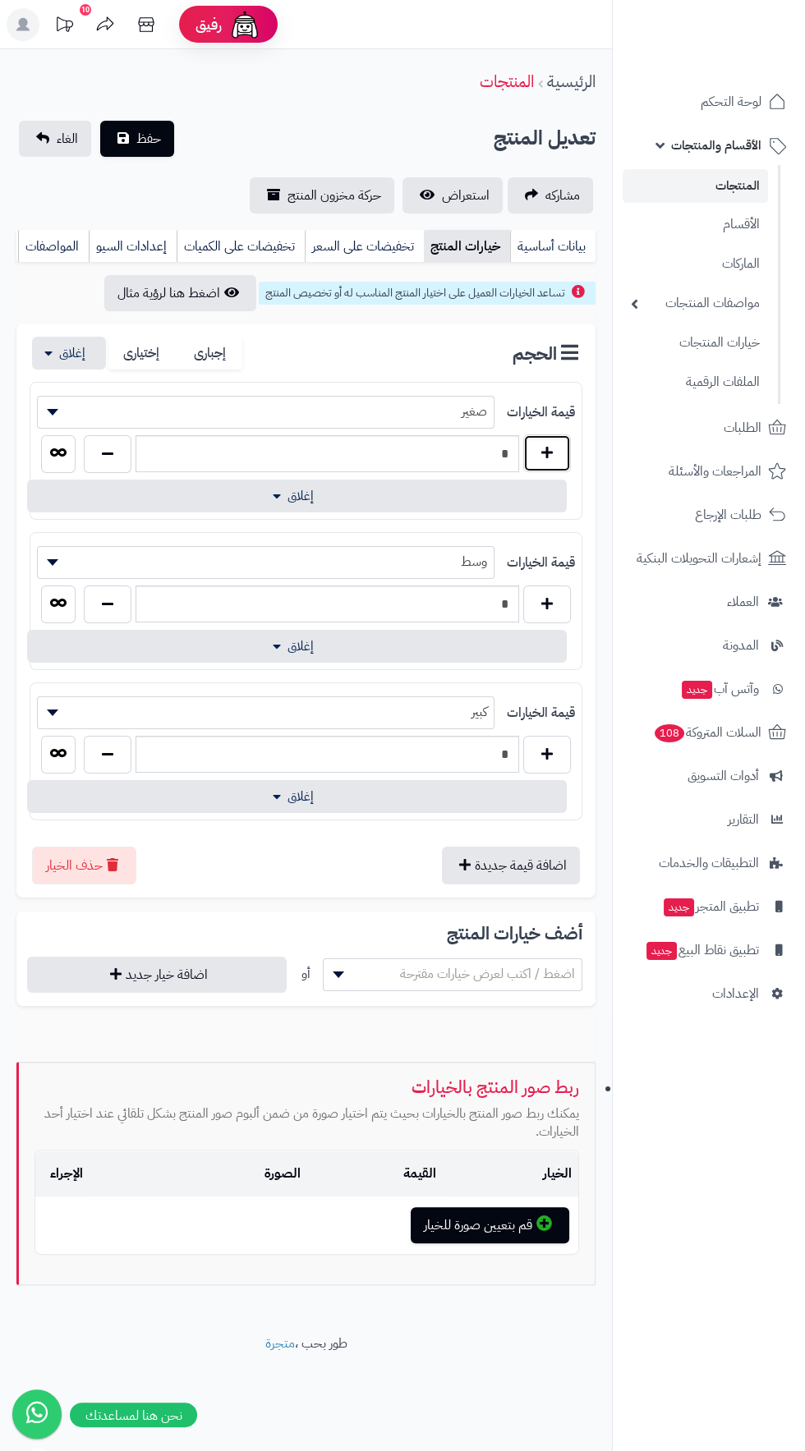
click at [563, 459] on button "button" at bounding box center [547, 453] width 48 height 38
click at [559, 452] on button "button" at bounding box center [547, 453] width 48 height 38
click at [570, 453] on button "button" at bounding box center [547, 453] width 48 height 38
click at [570, 456] on button "button" at bounding box center [547, 453] width 48 height 38
click at [563, 450] on button "button" at bounding box center [547, 453] width 48 height 38
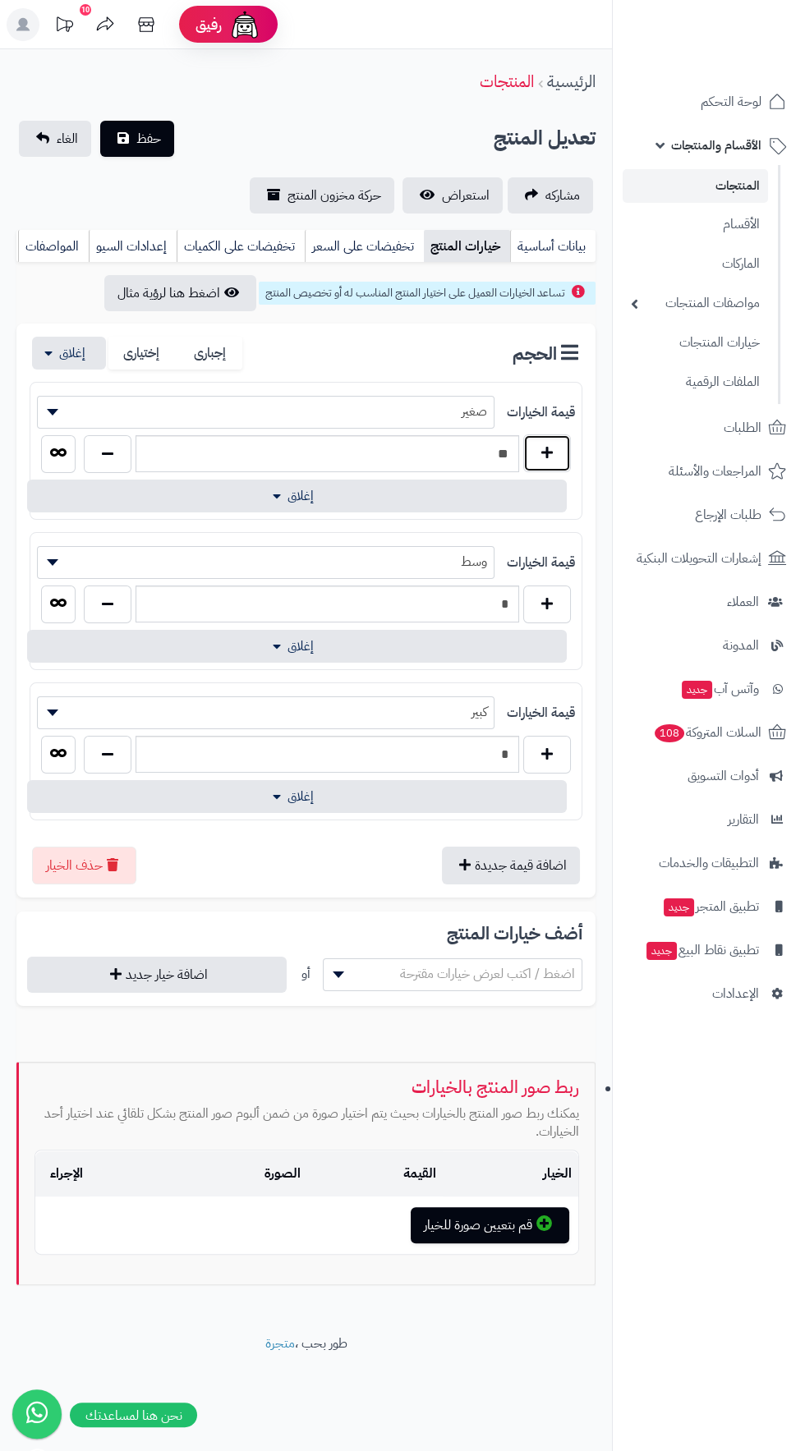
click at [565, 445] on button "button" at bounding box center [547, 453] width 48 height 38
click at [565, 439] on button "button" at bounding box center [547, 453] width 48 height 38
click at [568, 436] on button "button" at bounding box center [547, 453] width 48 height 38
click at [565, 439] on button "button" at bounding box center [547, 453] width 48 height 38
click at [569, 435] on button "button" at bounding box center [547, 453] width 48 height 38
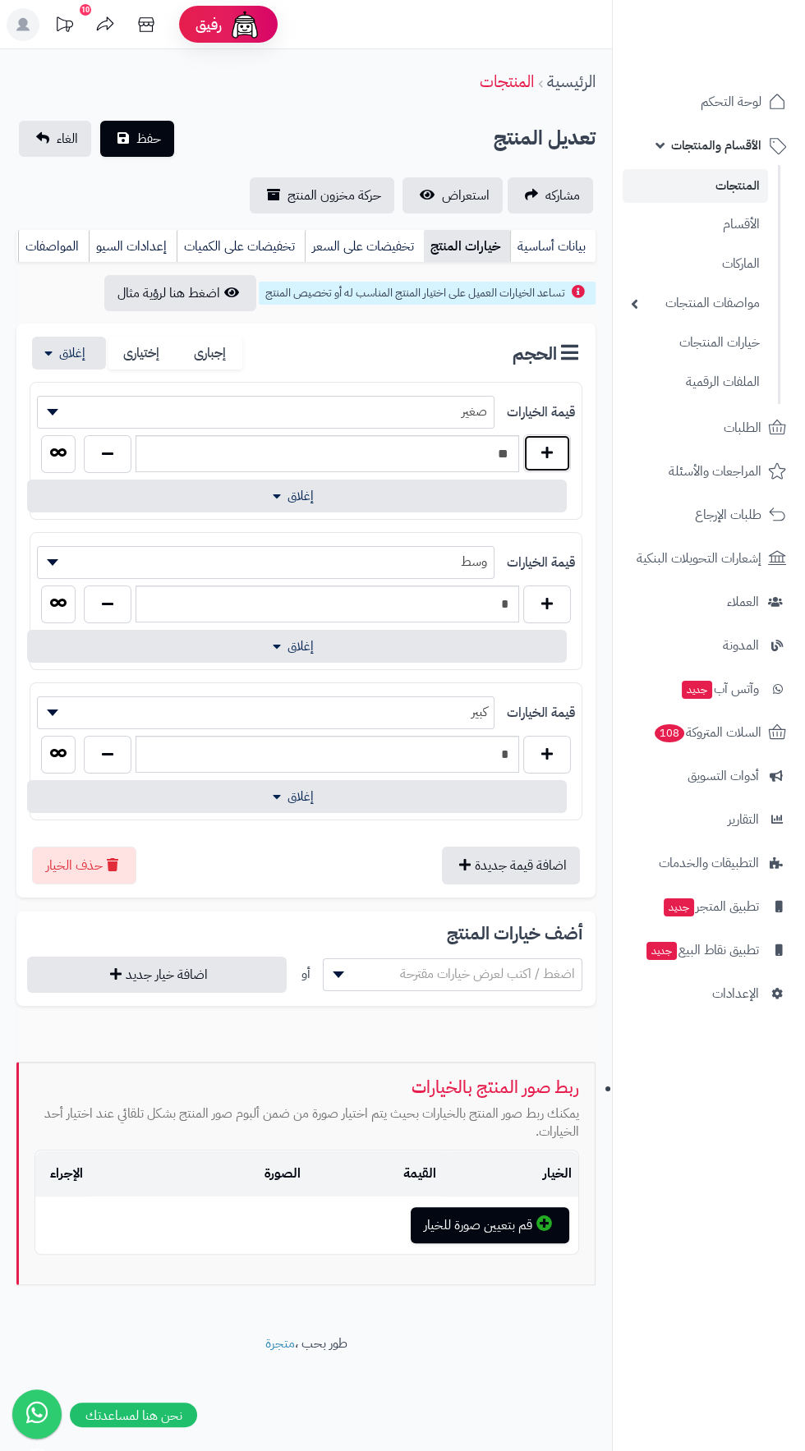
click at [566, 446] on button "button" at bounding box center [547, 453] width 48 height 38
click at [563, 437] on button "button" at bounding box center [547, 453] width 48 height 38
click at [559, 458] on button "button" at bounding box center [547, 453] width 48 height 38
click at [568, 453] on button "button" at bounding box center [547, 453] width 48 height 38
click at [566, 457] on button "button" at bounding box center [547, 453] width 48 height 38
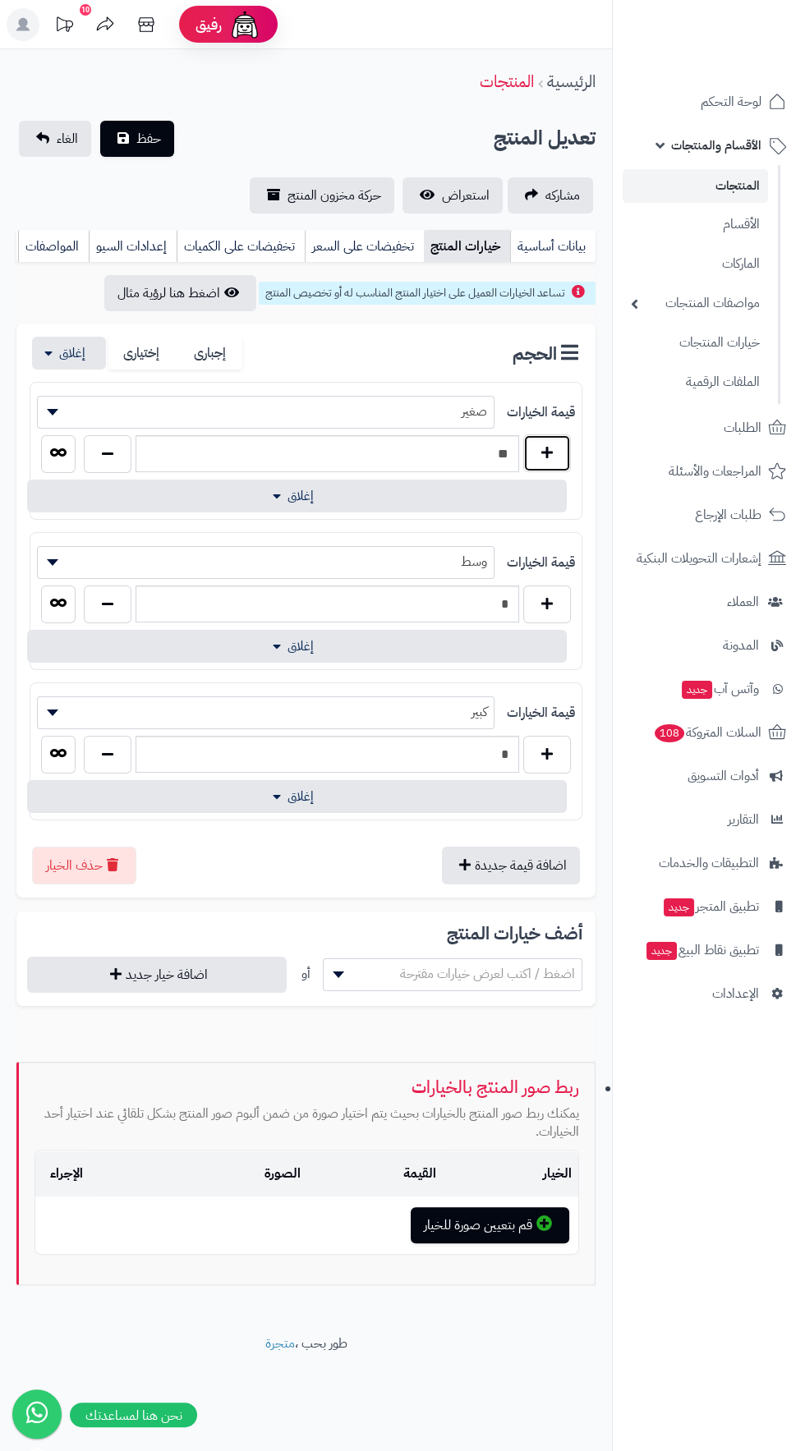
click at [562, 454] on button "button" at bounding box center [547, 453] width 48 height 38
click at [559, 444] on button "button" at bounding box center [547, 453] width 48 height 38
click at [560, 453] on button "button" at bounding box center [547, 453] width 48 height 38
click at [563, 447] on button "button" at bounding box center [547, 453] width 48 height 38
click at [566, 445] on button "button" at bounding box center [547, 453] width 48 height 38
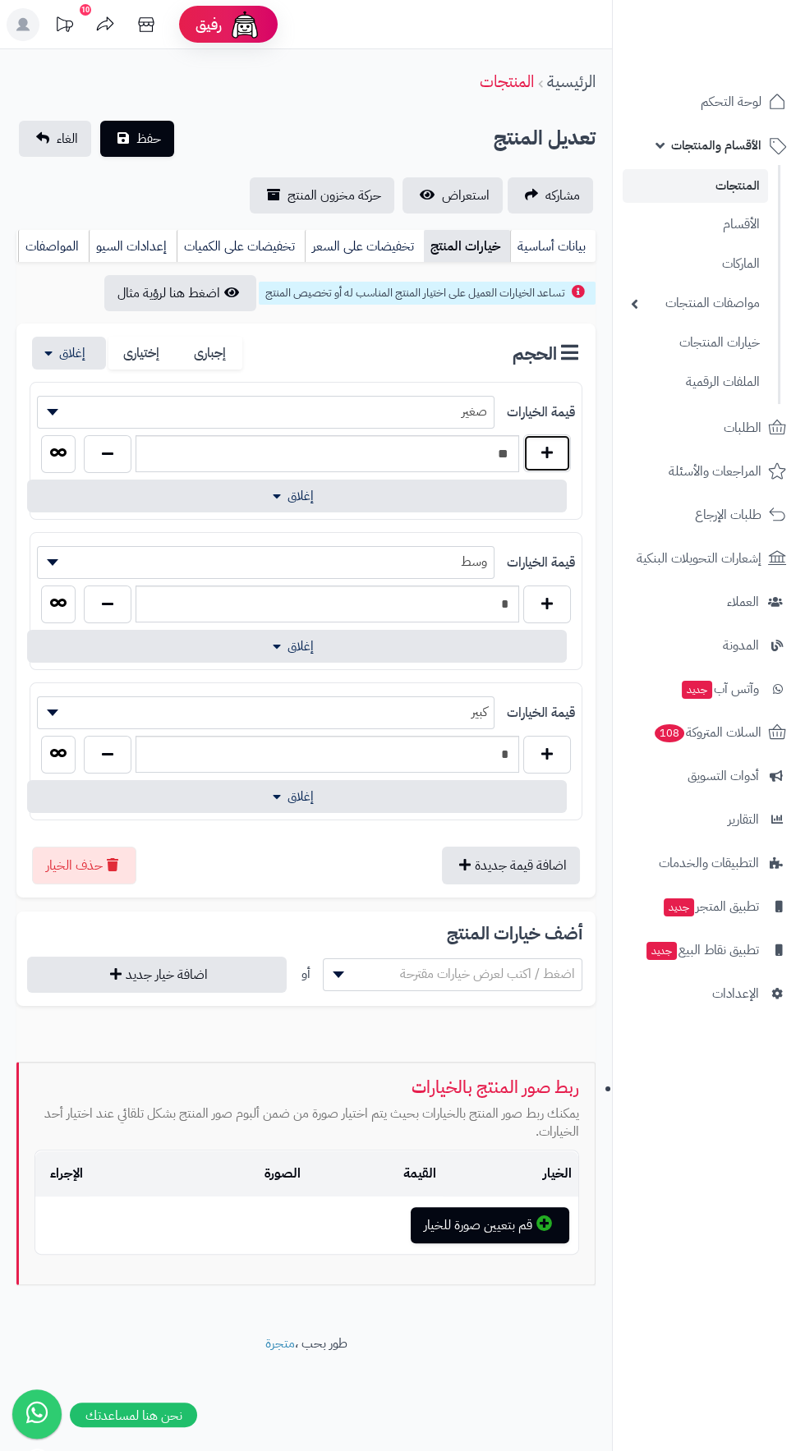
click at [570, 449] on button "button" at bounding box center [547, 453] width 48 height 38
click at [566, 447] on button "button" at bounding box center [547, 453] width 48 height 38
type input "**"
click at [554, 596] on button "button" at bounding box center [547, 604] width 48 height 38
click at [563, 591] on button "button" at bounding box center [547, 604] width 48 height 38
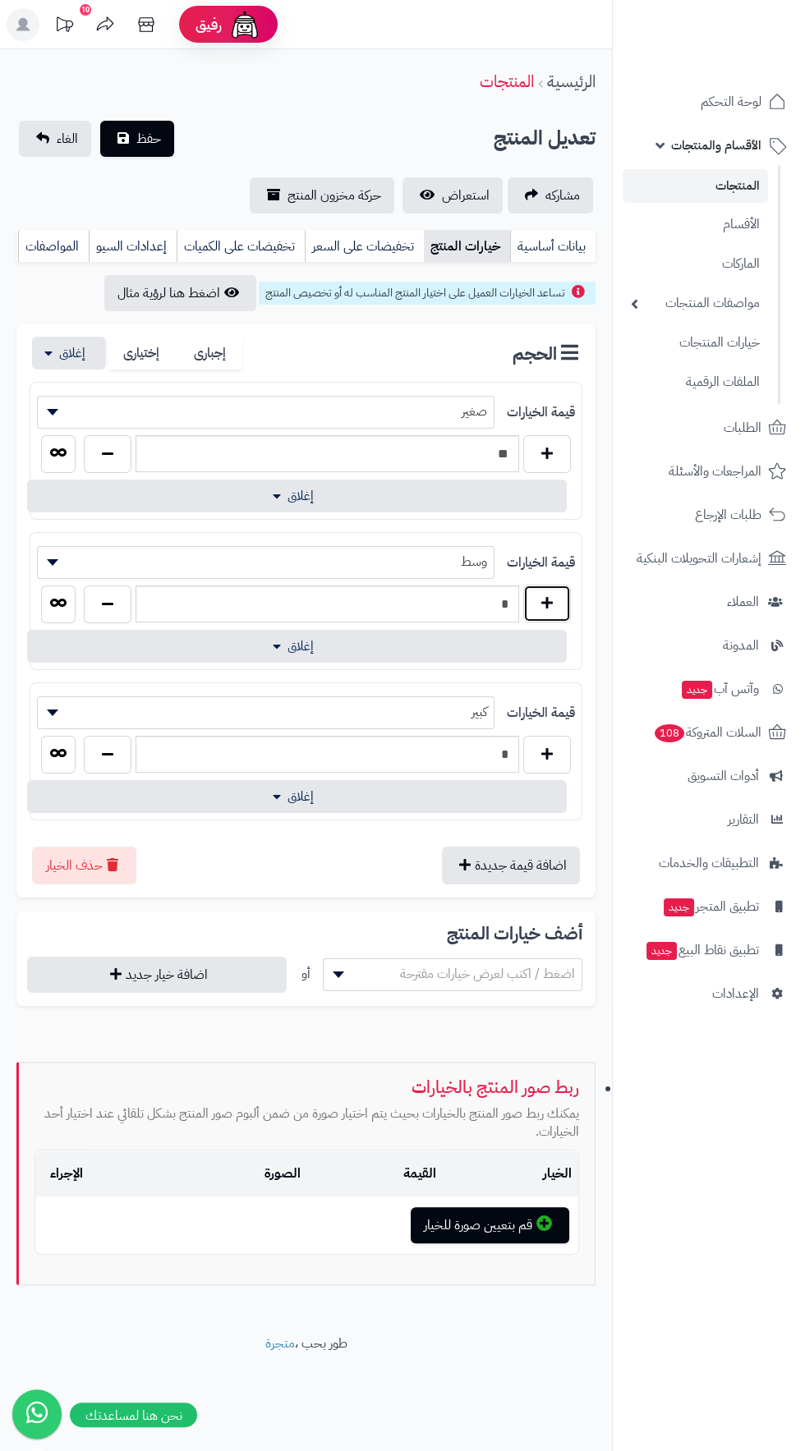
click at [554, 585] on button "button" at bounding box center [547, 604] width 48 height 38
click at [556, 592] on button "button" at bounding box center [547, 604] width 48 height 38
click at [557, 602] on button "button" at bounding box center [547, 604] width 48 height 38
click at [564, 600] on button "button" at bounding box center [547, 604] width 48 height 38
click at [562, 605] on button "button" at bounding box center [547, 604] width 48 height 38
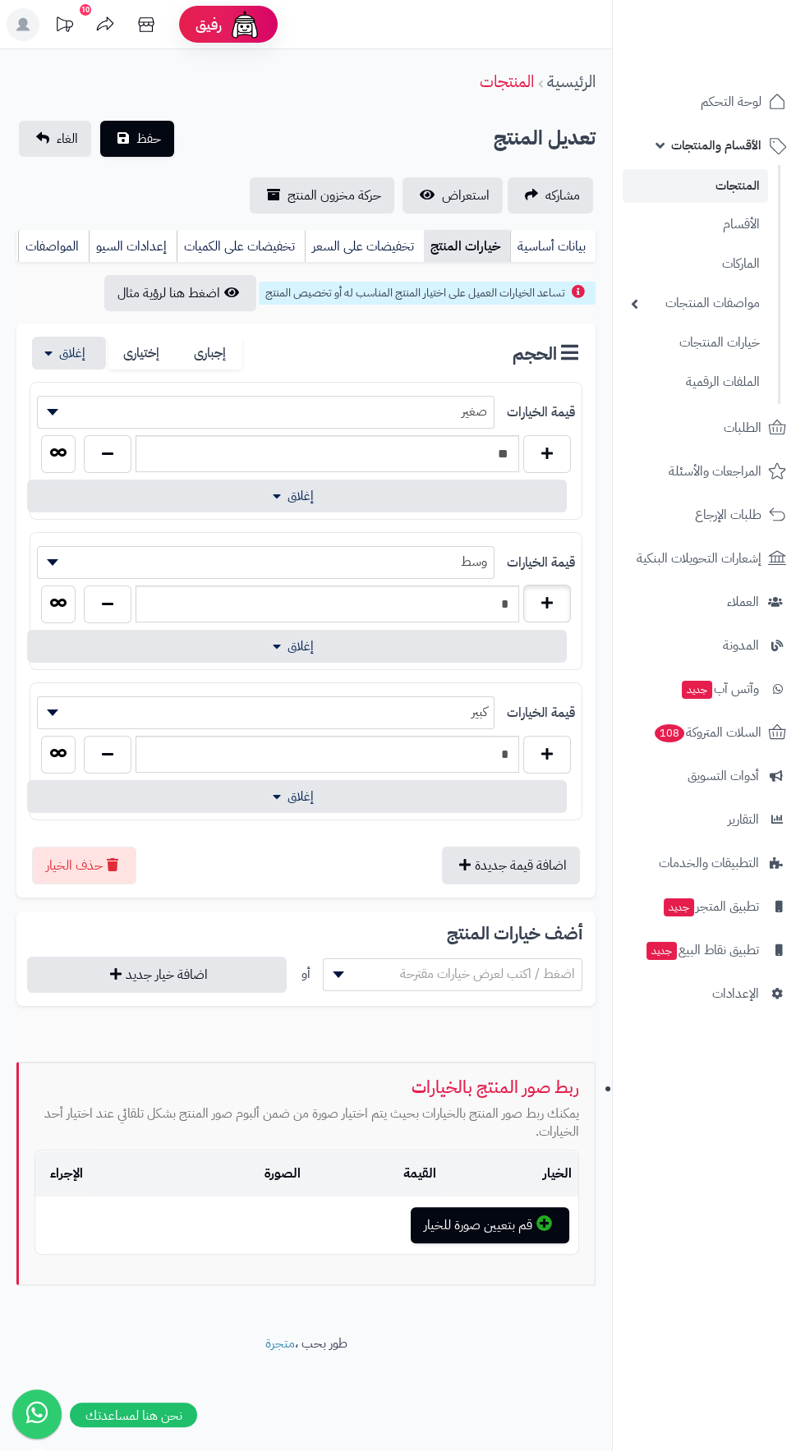
click at [565, 599] on button "button" at bounding box center [547, 604] width 48 height 38
click at [563, 603] on button "button" at bounding box center [547, 604] width 48 height 38
click at [563, 601] on button "button" at bounding box center [547, 604] width 48 height 38
click at [566, 596] on button "button" at bounding box center [547, 604] width 48 height 38
click at [563, 595] on button "button" at bounding box center [547, 604] width 48 height 38
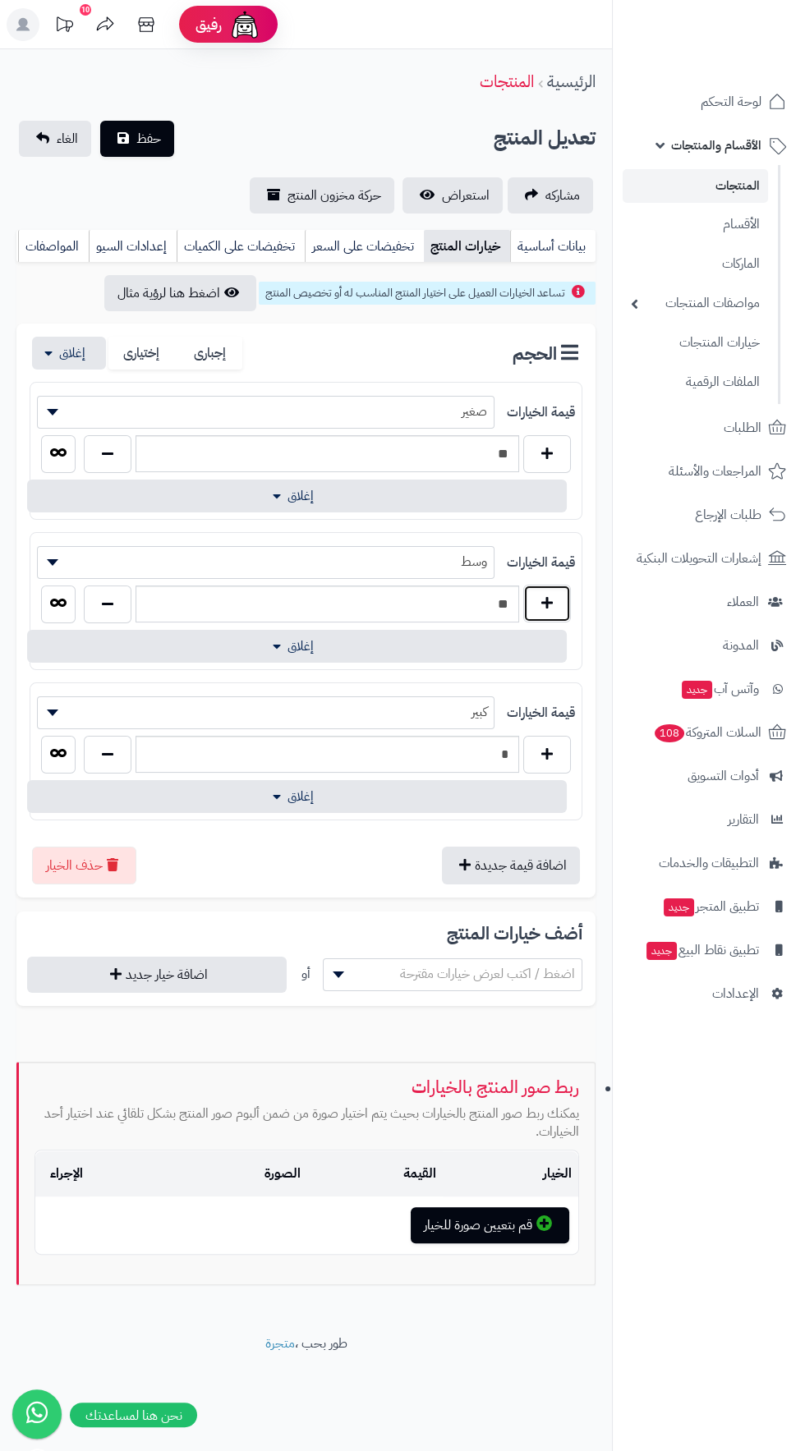
click at [568, 592] on button "button" at bounding box center [547, 604] width 48 height 38
click at [568, 593] on button "button" at bounding box center [547, 604] width 48 height 38
click at [568, 605] on button "button" at bounding box center [547, 604] width 48 height 38
click at [568, 600] on button "button" at bounding box center [547, 604] width 48 height 38
click at [568, 598] on button "button" at bounding box center [547, 604] width 48 height 38
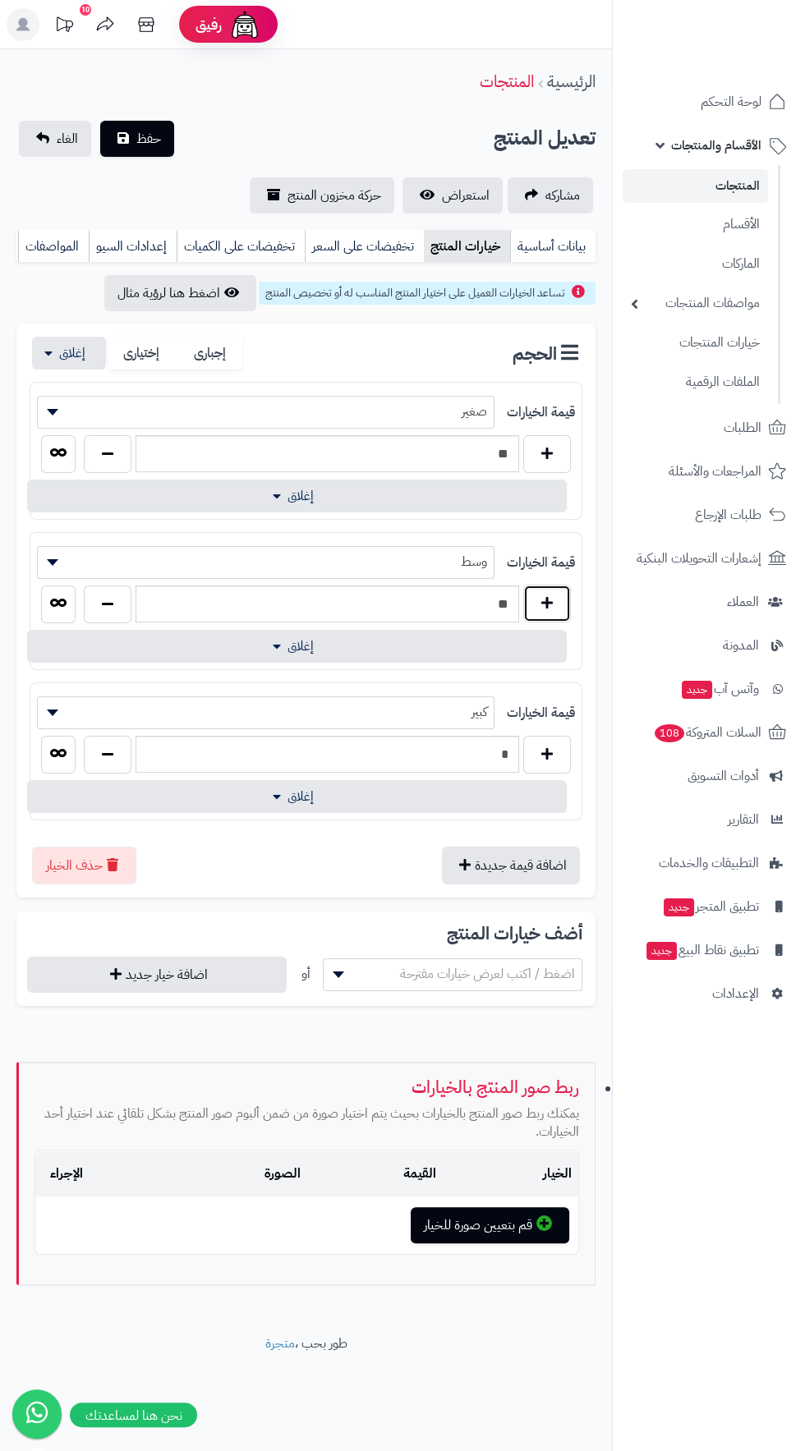
click at [560, 596] on button "button" at bounding box center [547, 604] width 48 height 38
click at [562, 611] on button "button" at bounding box center [547, 604] width 48 height 38
click at [558, 605] on button "button" at bounding box center [547, 604] width 48 height 38
click at [562, 601] on button "button" at bounding box center [547, 604] width 48 height 38
click at [560, 597] on button "button" at bounding box center [547, 604] width 48 height 38
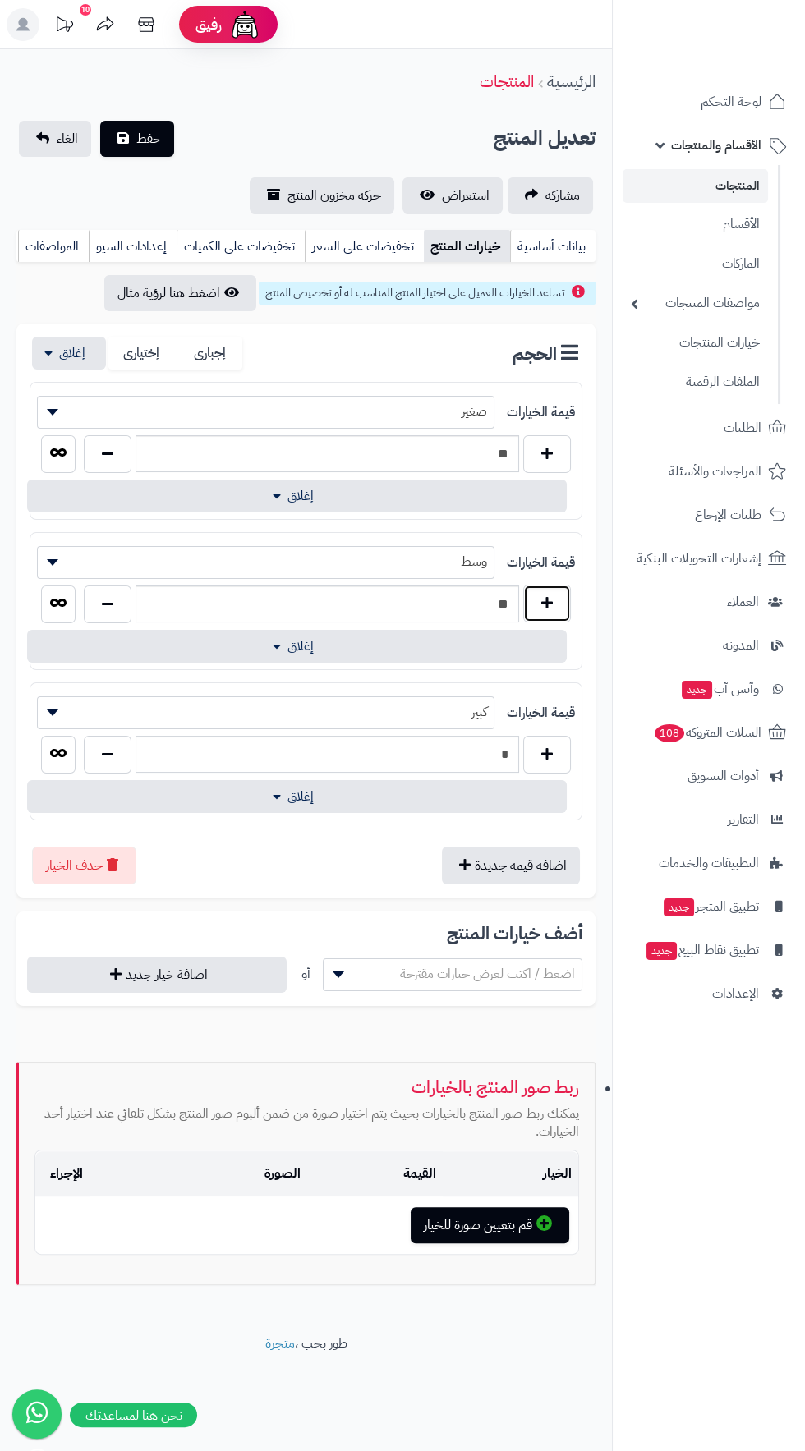
click at [557, 599] on button "button" at bounding box center [547, 604] width 48 height 38
click at [561, 597] on button "button" at bounding box center [547, 604] width 48 height 38
click at [557, 594] on button "button" at bounding box center [547, 604] width 48 height 38
click at [548, 597] on button "button" at bounding box center [547, 604] width 48 height 38
type input "**"
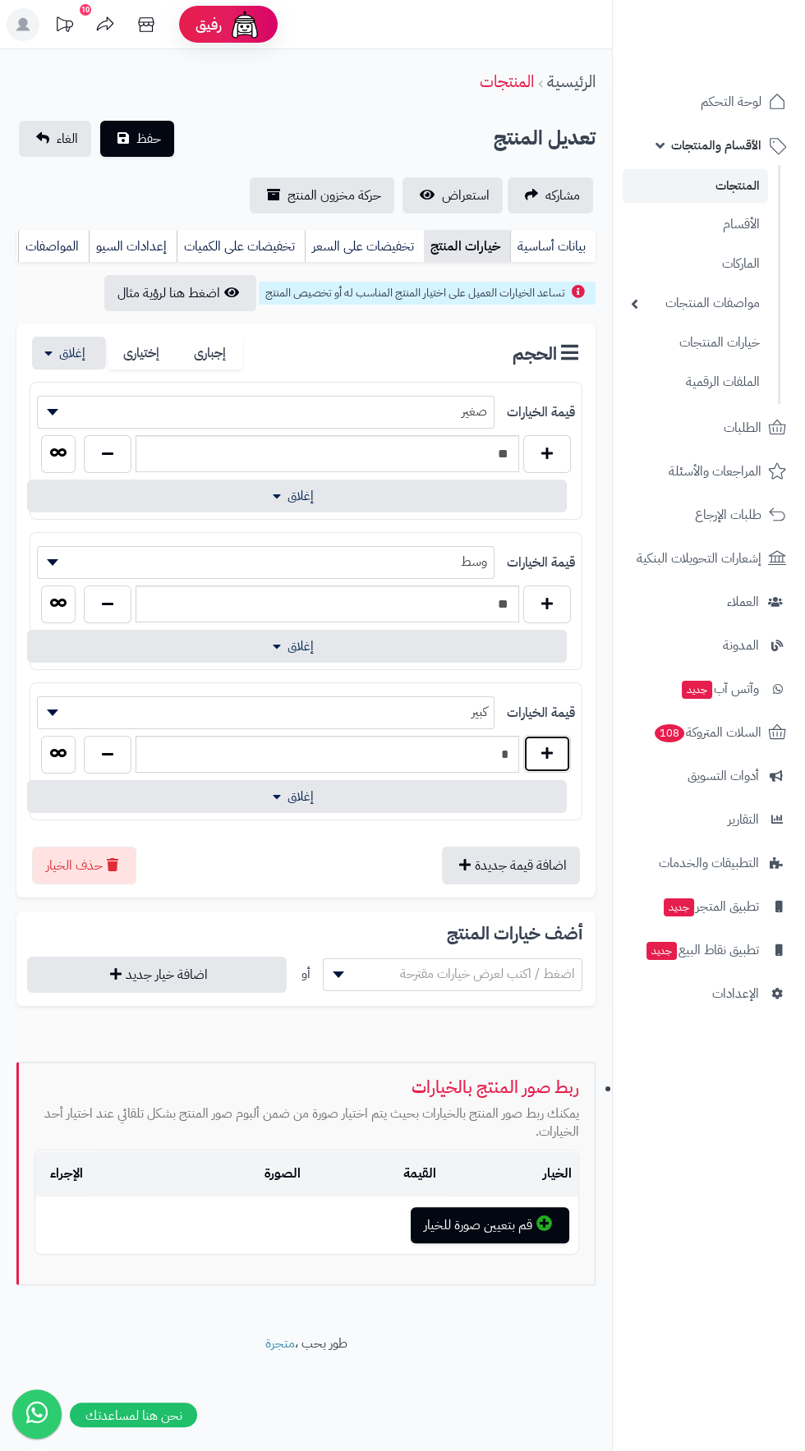
click at [562, 764] on button "button" at bounding box center [547, 754] width 48 height 38
click at [568, 751] on button "button" at bounding box center [547, 754] width 48 height 38
click at [568, 739] on button "button" at bounding box center [547, 754] width 48 height 38
click at [568, 733] on div "قيمة الخيارات **** *** **** كبير" at bounding box center [305, 715] width 551 height 39
click at [555, 739] on button "button" at bounding box center [547, 754] width 48 height 38
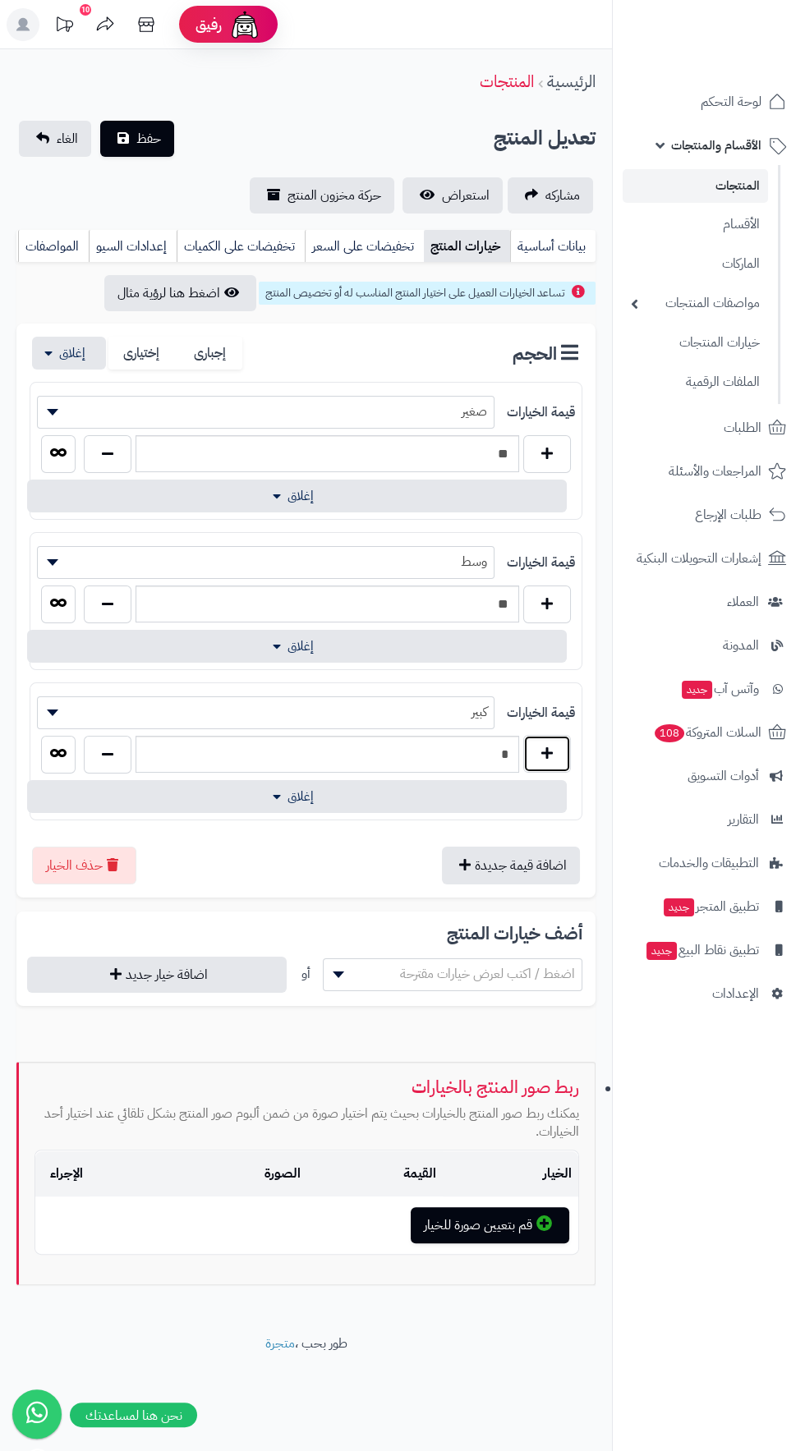
click at [555, 741] on button "button" at bounding box center [547, 754] width 48 height 38
click at [555, 738] on button "button" at bounding box center [547, 754] width 48 height 38
click at [554, 738] on button "button" at bounding box center [547, 754] width 48 height 38
click at [554, 737] on button "button" at bounding box center [547, 754] width 48 height 38
click at [554, 736] on button "button" at bounding box center [547, 754] width 48 height 38
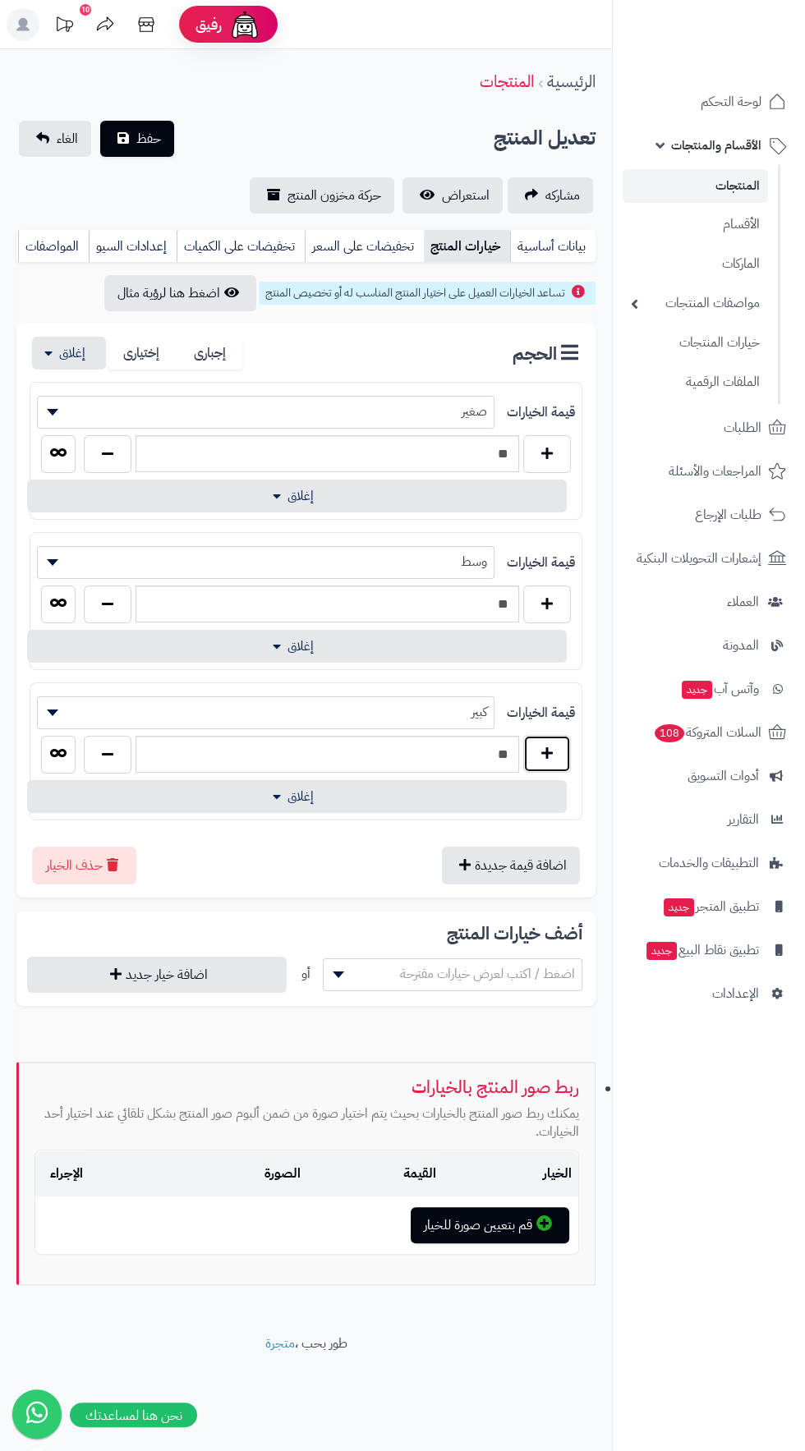
click at [554, 735] on button "button" at bounding box center [547, 754] width 48 height 38
click at [561, 752] on button "button" at bounding box center [547, 754] width 48 height 38
click at [562, 742] on button "button" at bounding box center [547, 754] width 48 height 38
click at [563, 744] on button "button" at bounding box center [547, 754] width 48 height 38
click at [563, 742] on button "button" at bounding box center [547, 754] width 48 height 38
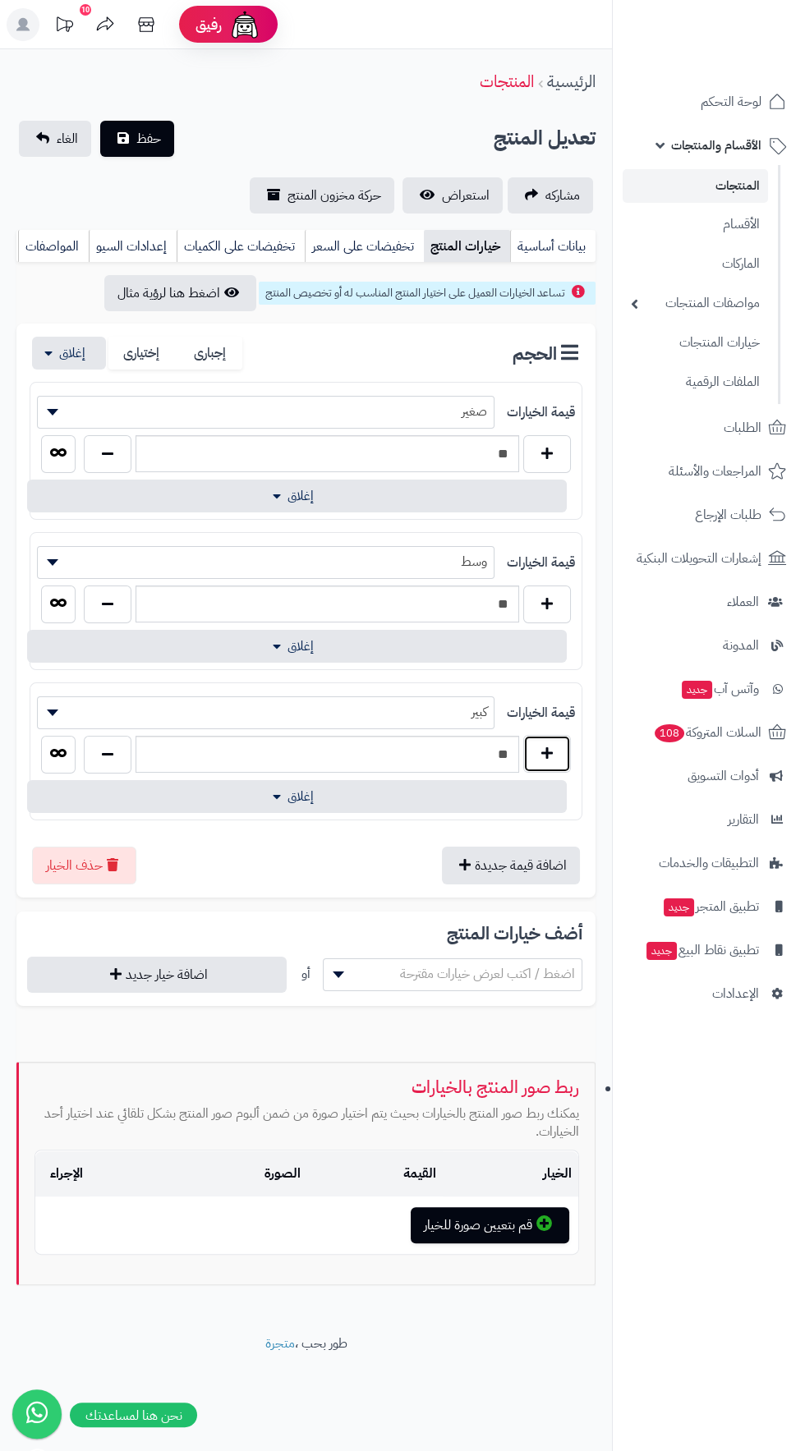
click at [562, 742] on button "button" at bounding box center [547, 754] width 48 height 38
click at [565, 739] on button "button" at bounding box center [547, 754] width 48 height 38
click at [564, 735] on button "button" at bounding box center [547, 754] width 48 height 38
click at [563, 737] on button "button" at bounding box center [547, 754] width 48 height 38
click at [563, 738] on button "button" at bounding box center [547, 754] width 48 height 38
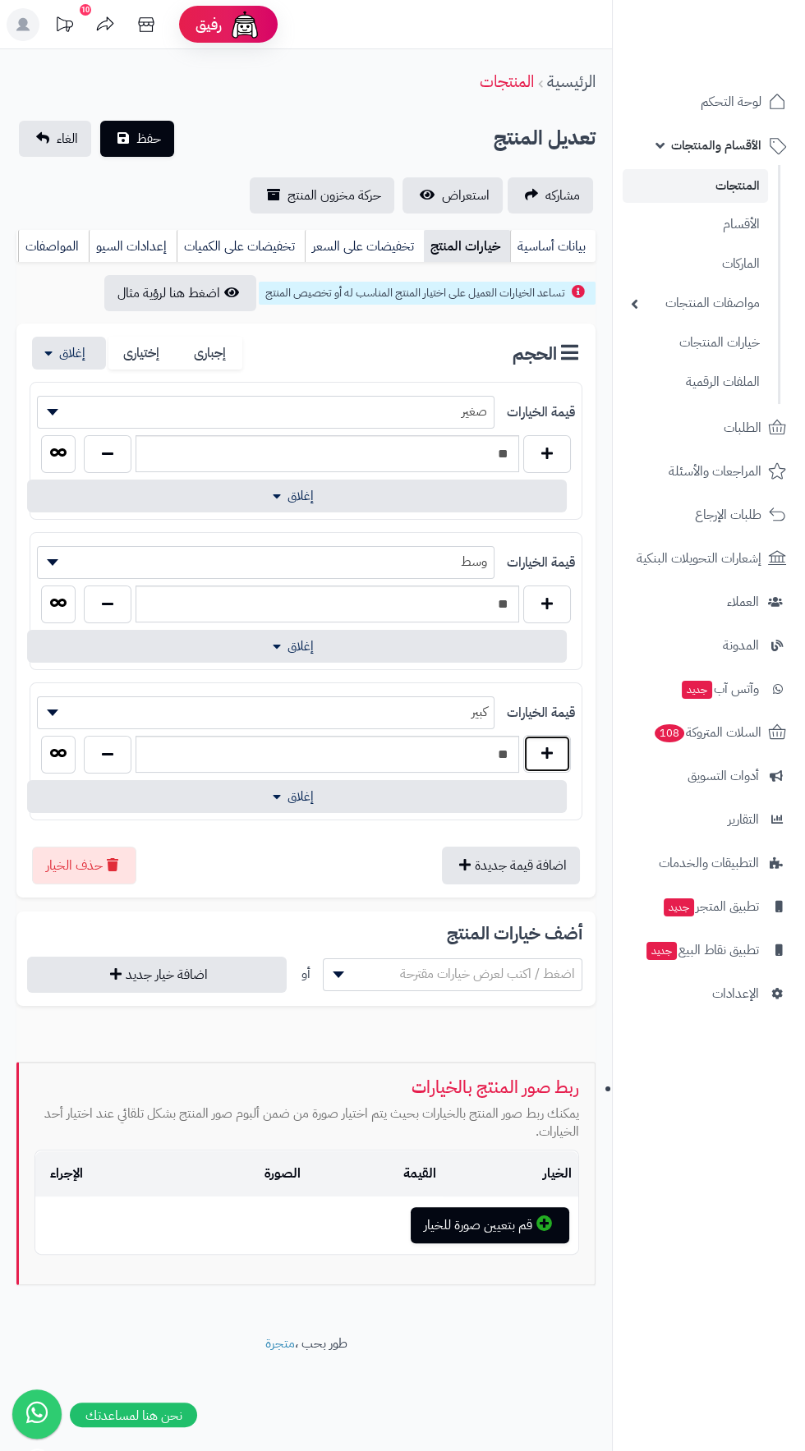
click at [556, 742] on button "button" at bounding box center [547, 754] width 48 height 38
click at [553, 738] on button "button" at bounding box center [547, 754] width 48 height 38
click at [568, 756] on button "button" at bounding box center [547, 754] width 48 height 38
click at [568, 747] on button "button" at bounding box center [547, 754] width 48 height 38
click at [567, 747] on button "button" at bounding box center [547, 754] width 48 height 38
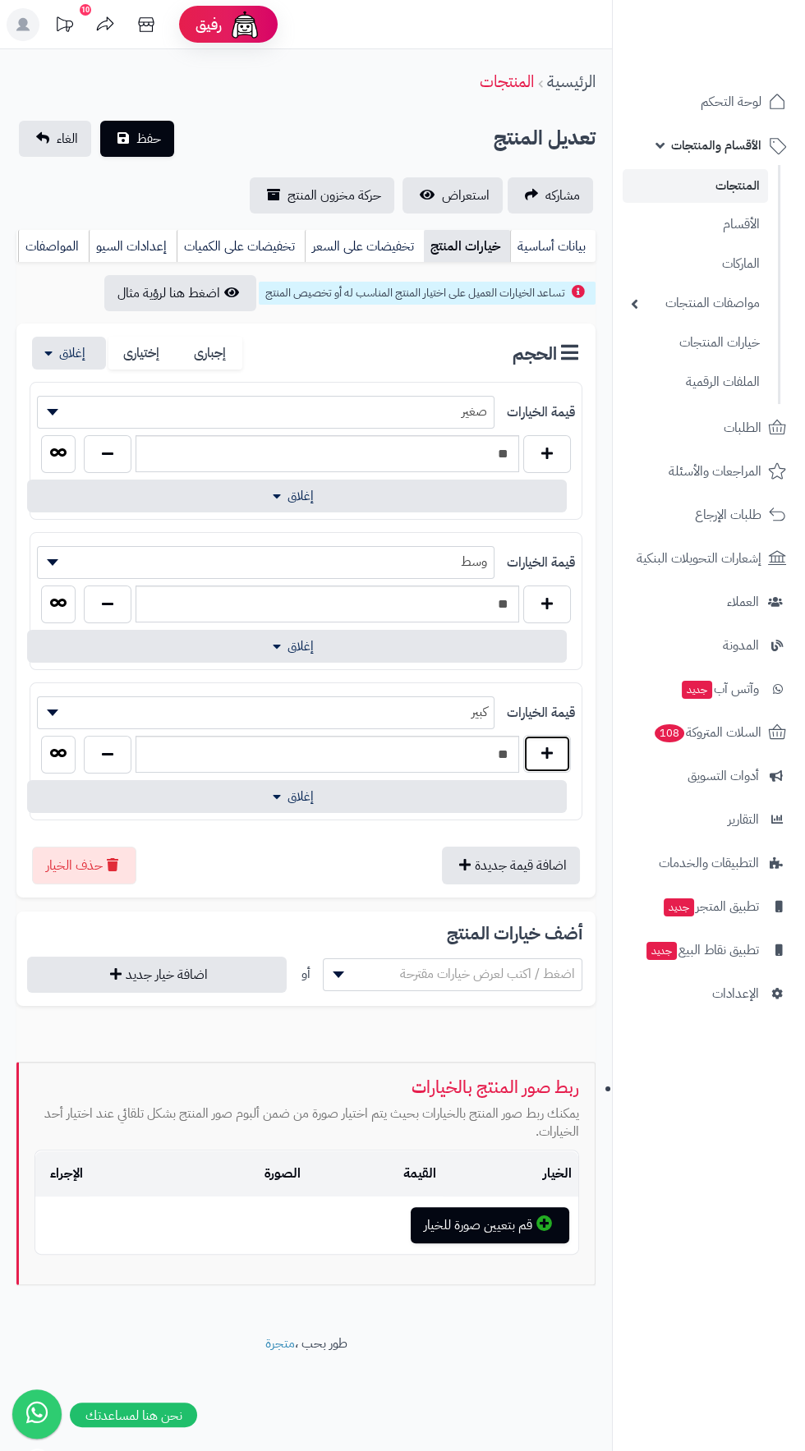
click at [564, 742] on button "button" at bounding box center [547, 754] width 48 height 38
click at [568, 738] on button "button" at bounding box center [547, 754] width 48 height 38
click at [559, 742] on button "button" at bounding box center [547, 754] width 48 height 38
click at [558, 741] on button "button" at bounding box center [547, 754] width 48 height 38
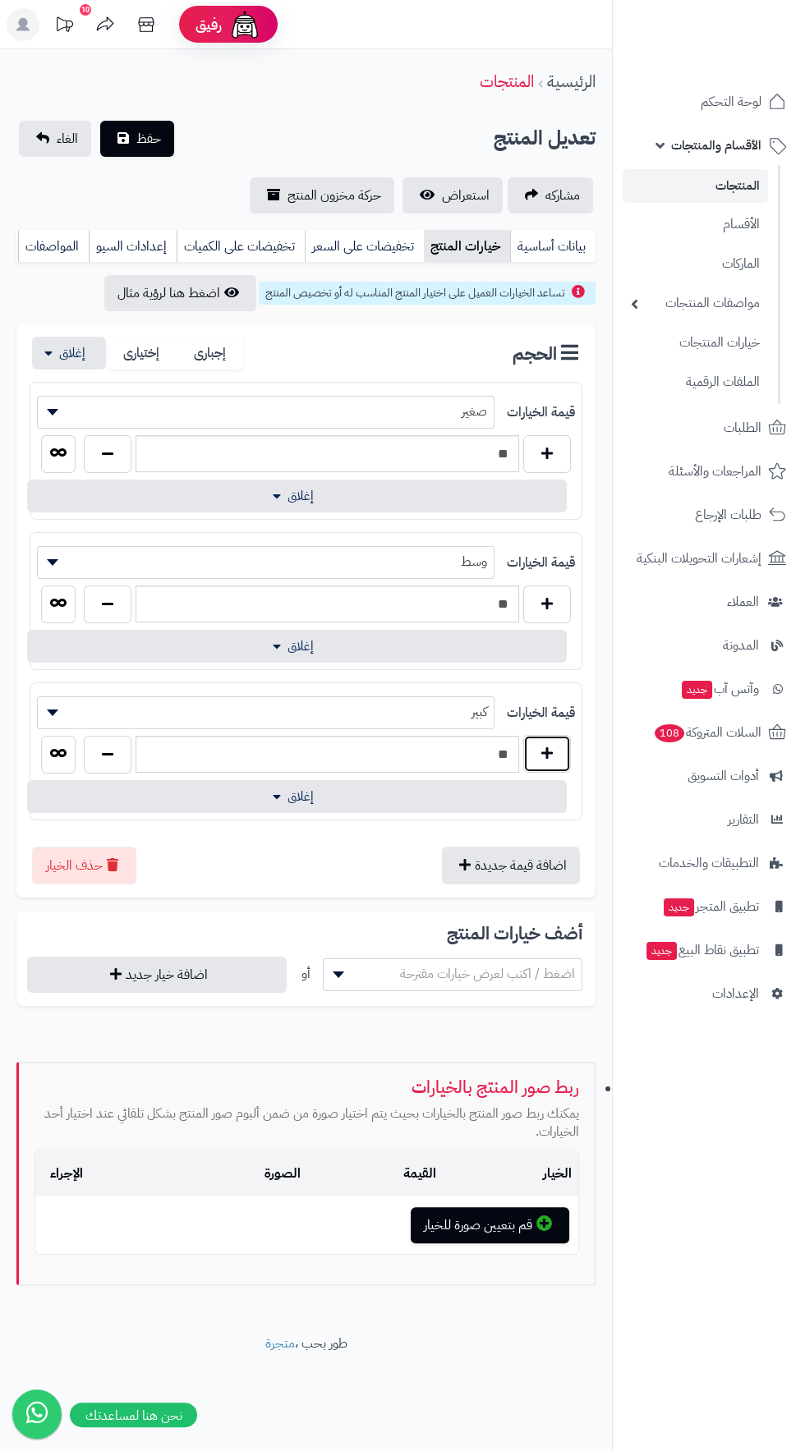
click at [567, 742] on button "button" at bounding box center [547, 754] width 48 height 38
click at [570, 736] on button "button" at bounding box center [547, 754] width 48 height 38
click at [560, 745] on button "button" at bounding box center [547, 754] width 48 height 38
click at [566, 738] on button "button" at bounding box center [547, 754] width 48 height 38
click at [563, 736] on button "button" at bounding box center [547, 754] width 48 height 38
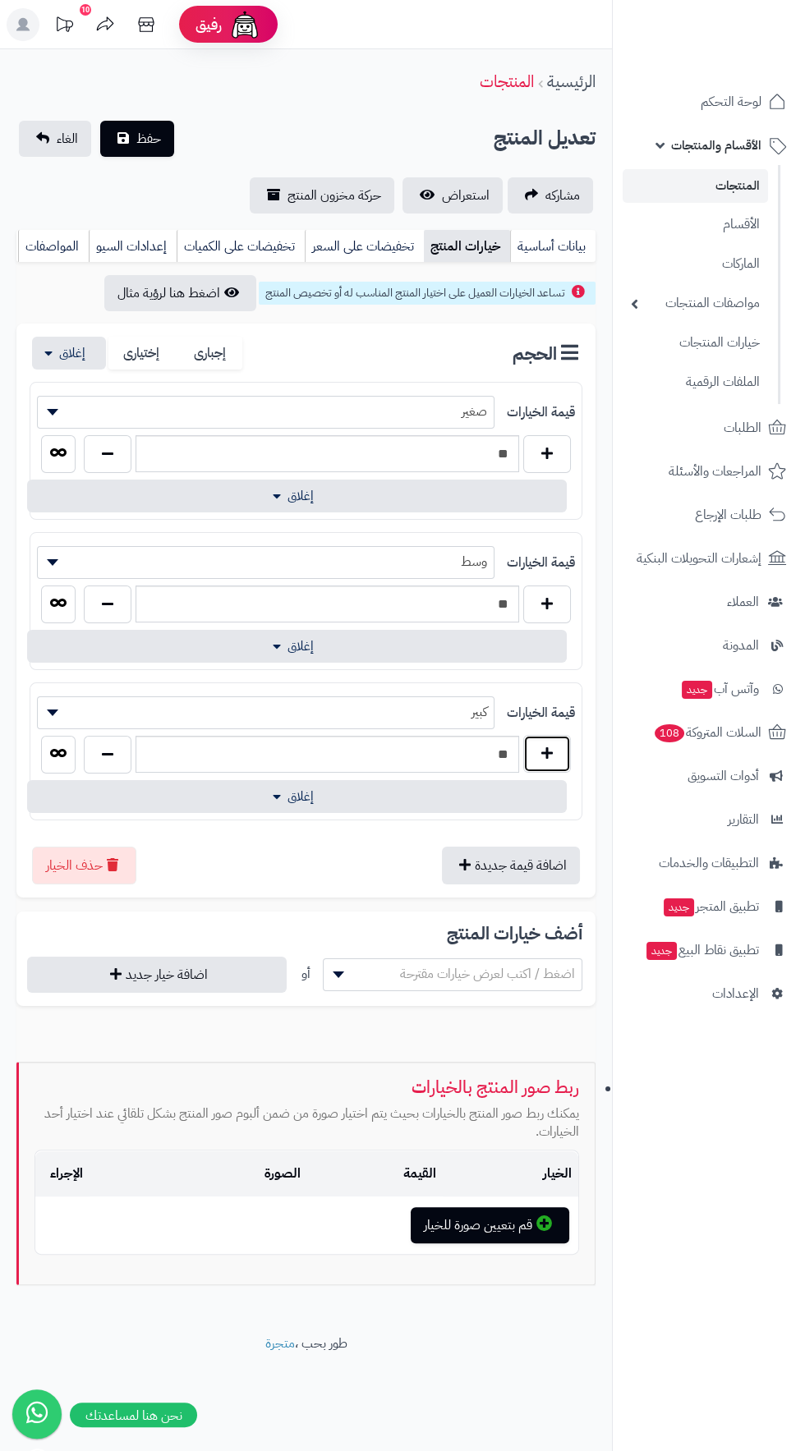
click at [561, 738] on button "button" at bounding box center [547, 754] width 48 height 38
click at [558, 743] on button "button" at bounding box center [547, 754] width 48 height 38
click at [558, 735] on button "button" at bounding box center [547, 754] width 48 height 38
click at [557, 736] on button "button" at bounding box center [547, 754] width 48 height 38
click at [557, 742] on button "button" at bounding box center [547, 754] width 48 height 38
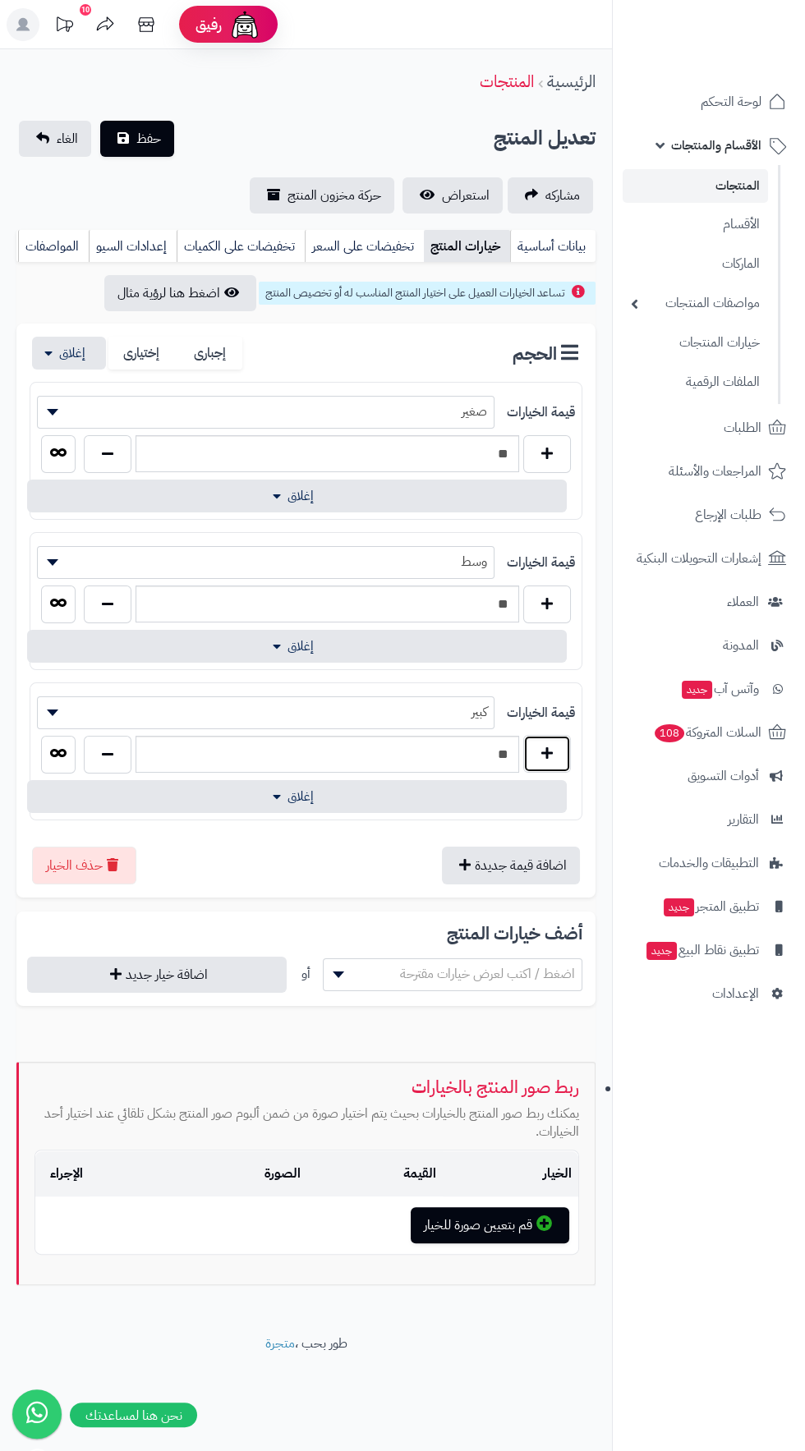
click at [556, 741] on button "button" at bounding box center [547, 754] width 48 height 38
type input "**"
click at [565, 609] on button "button" at bounding box center [547, 604] width 48 height 38
click at [560, 602] on button "button" at bounding box center [547, 604] width 48 height 38
click at [570, 605] on button "button" at bounding box center [547, 604] width 48 height 38
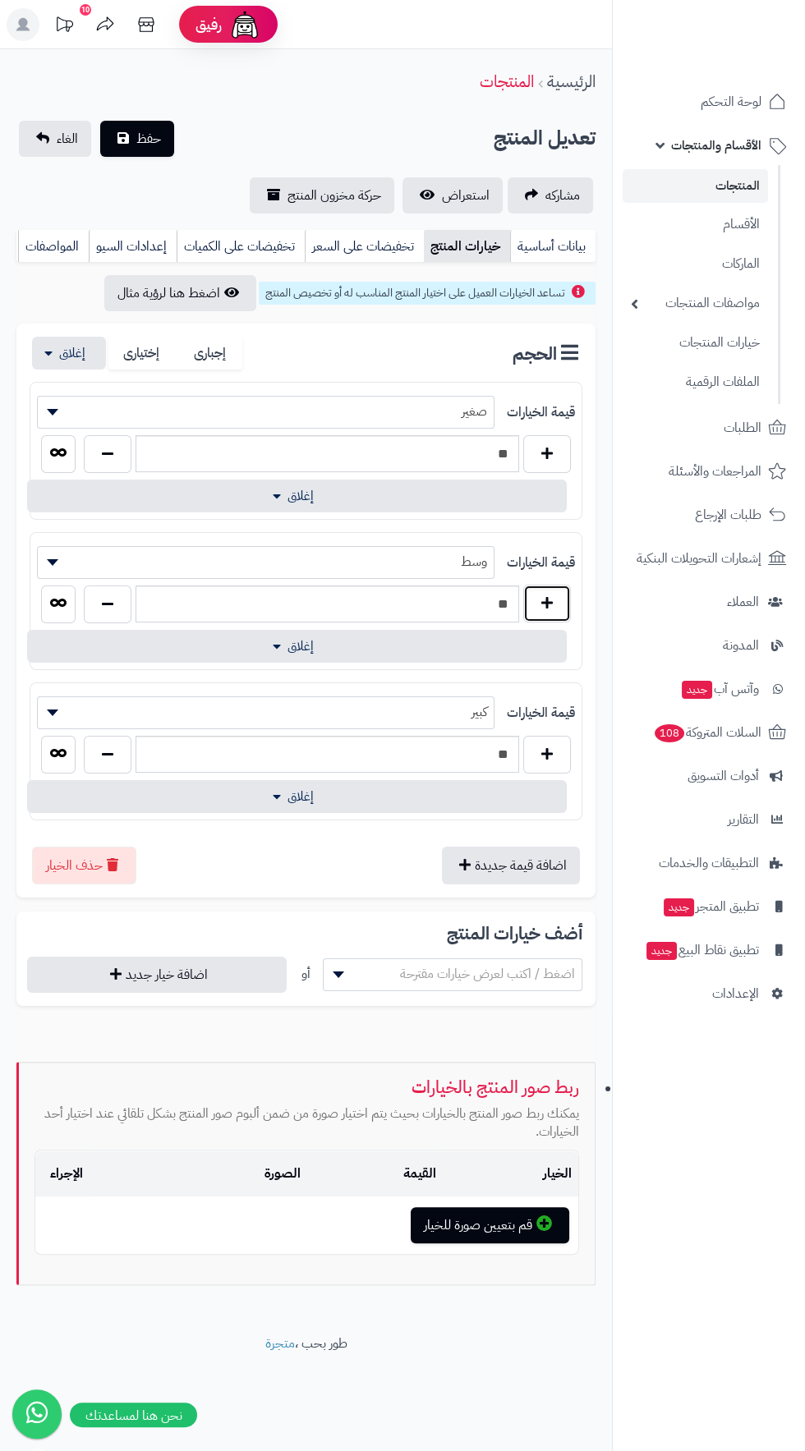
click at [567, 609] on button "button" at bounding box center [547, 604] width 48 height 38
click at [569, 604] on button "button" at bounding box center [547, 604] width 48 height 38
click at [568, 594] on button "button" at bounding box center [547, 604] width 48 height 38
type input "**"
click at [546, 450] on button "button" at bounding box center [547, 453] width 48 height 38
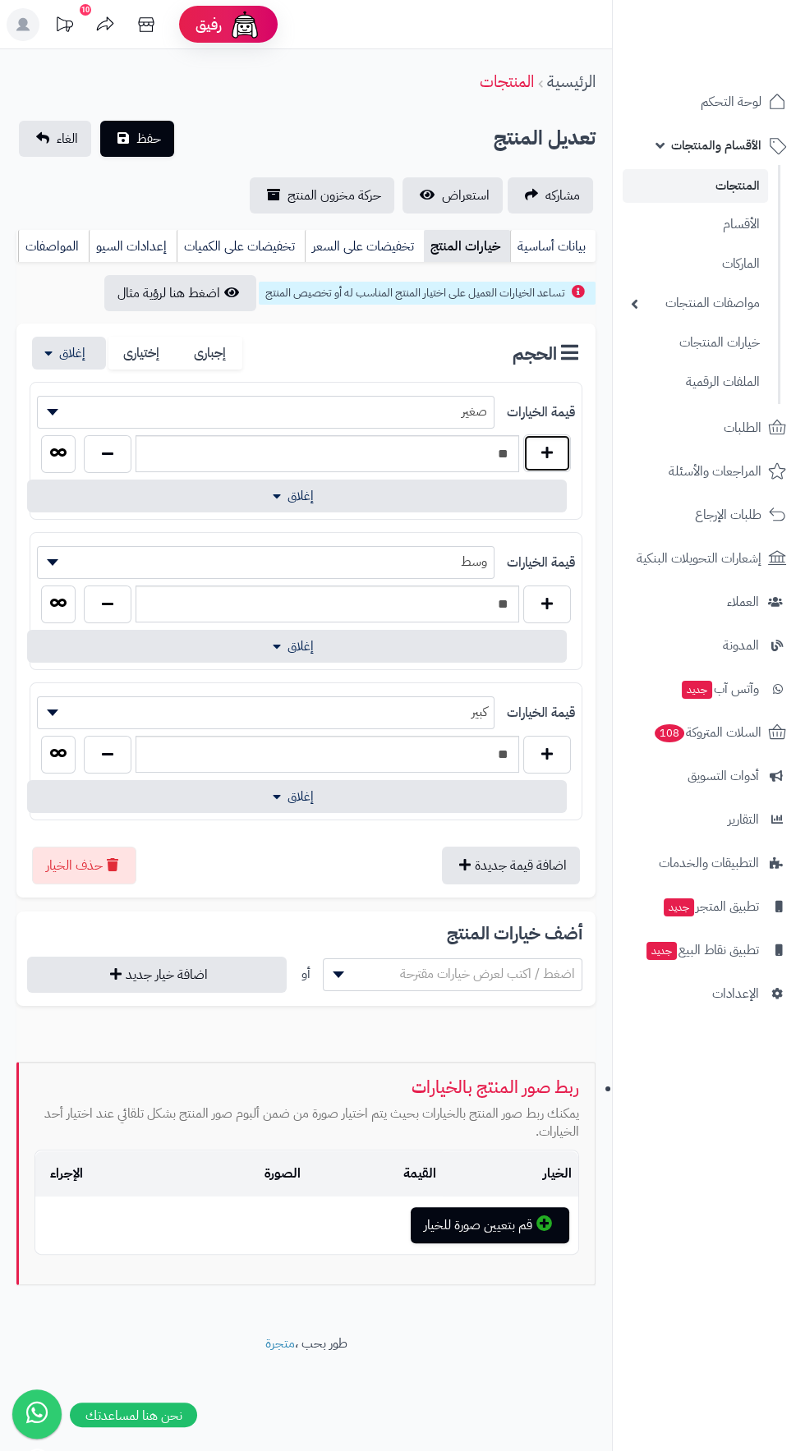
click at [558, 458] on button "button" at bounding box center [547, 453] width 48 height 38
click at [562, 462] on button "button" at bounding box center [547, 453] width 48 height 38
click at [565, 462] on button "button" at bounding box center [547, 453] width 48 height 38
click at [560, 466] on button "button" at bounding box center [547, 453] width 48 height 38
click at [560, 464] on button "button" at bounding box center [547, 453] width 48 height 38
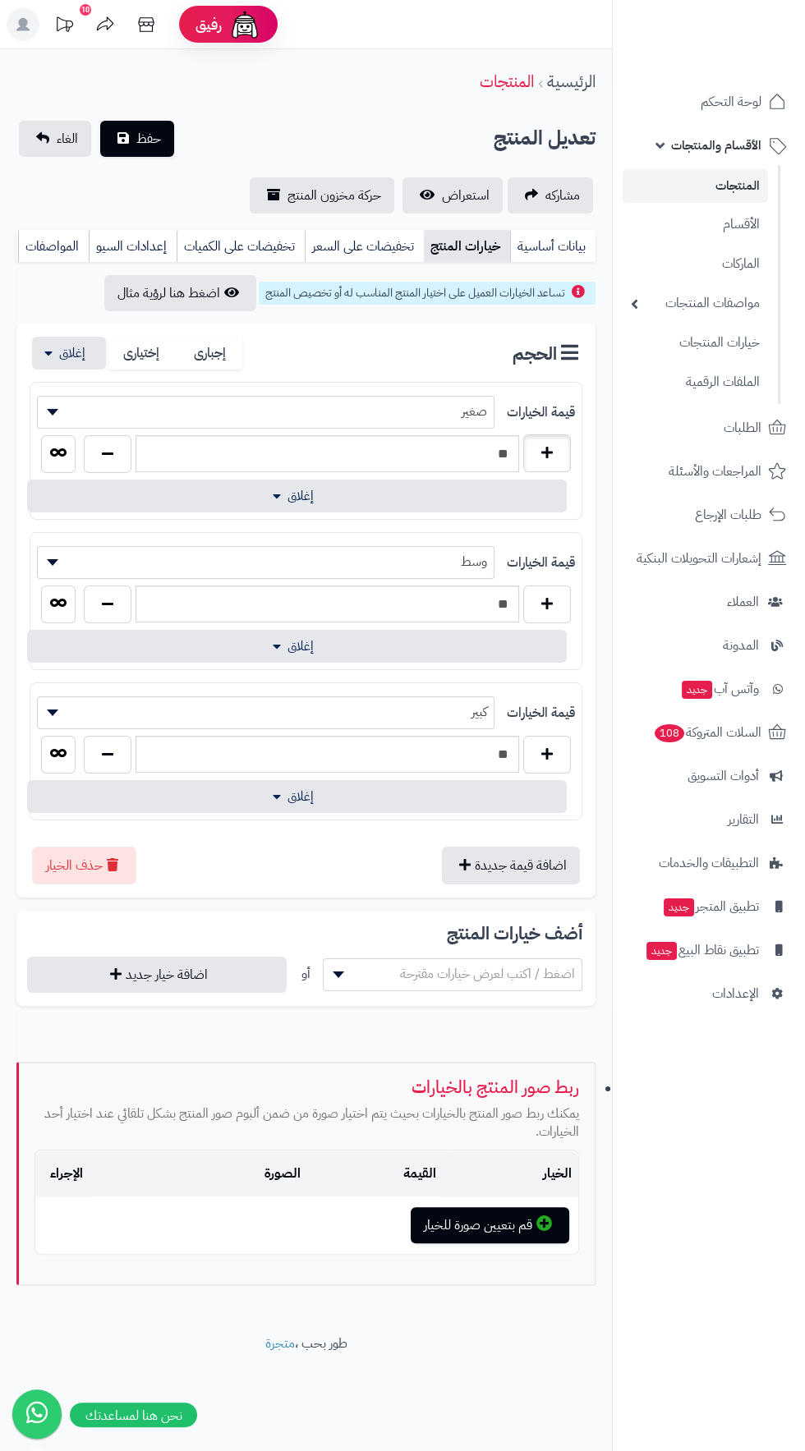
type input "**"
click at [550, 246] on link "بيانات أساسية" at bounding box center [552, 246] width 85 height 33
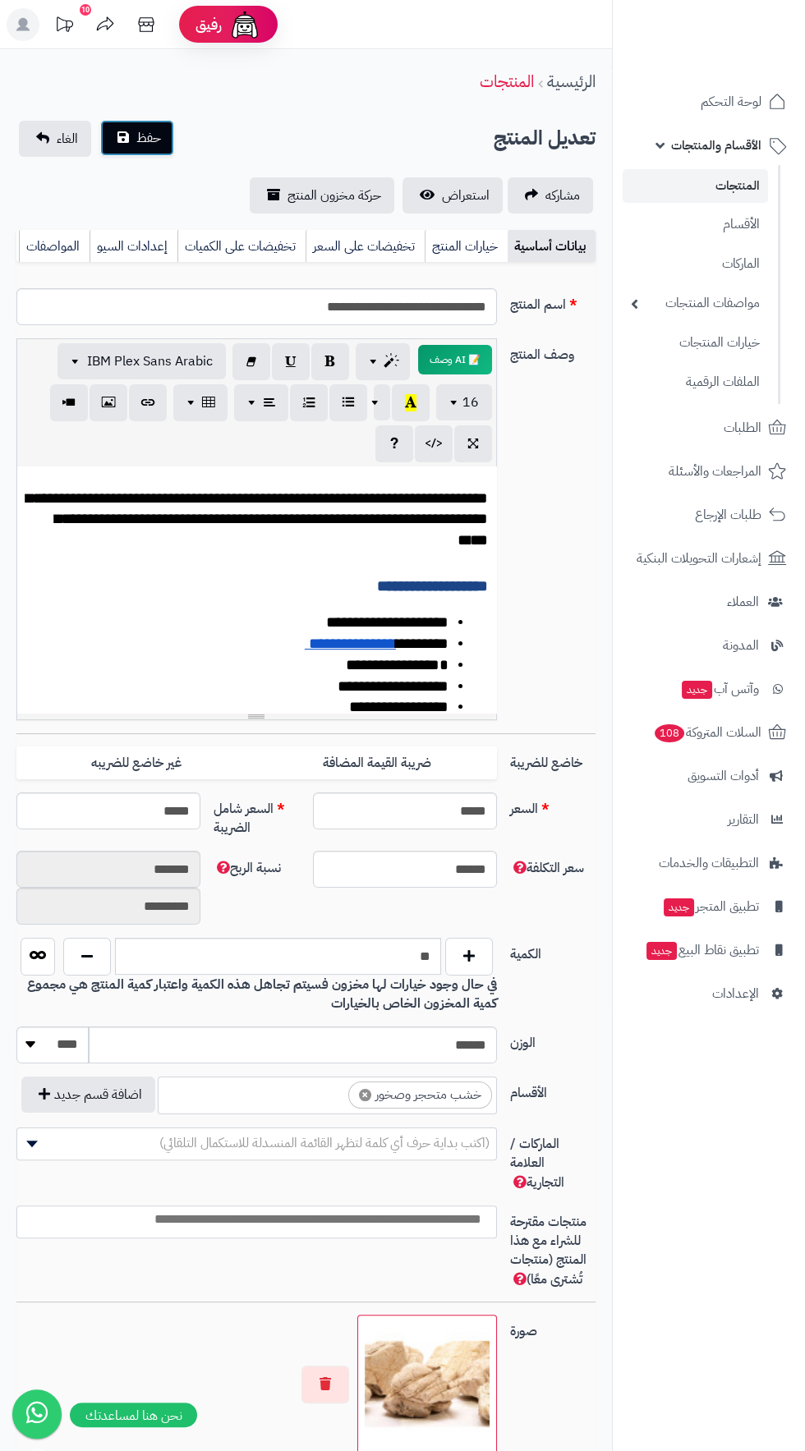
click at [140, 138] on span "حفظ" at bounding box center [148, 138] width 25 height 20
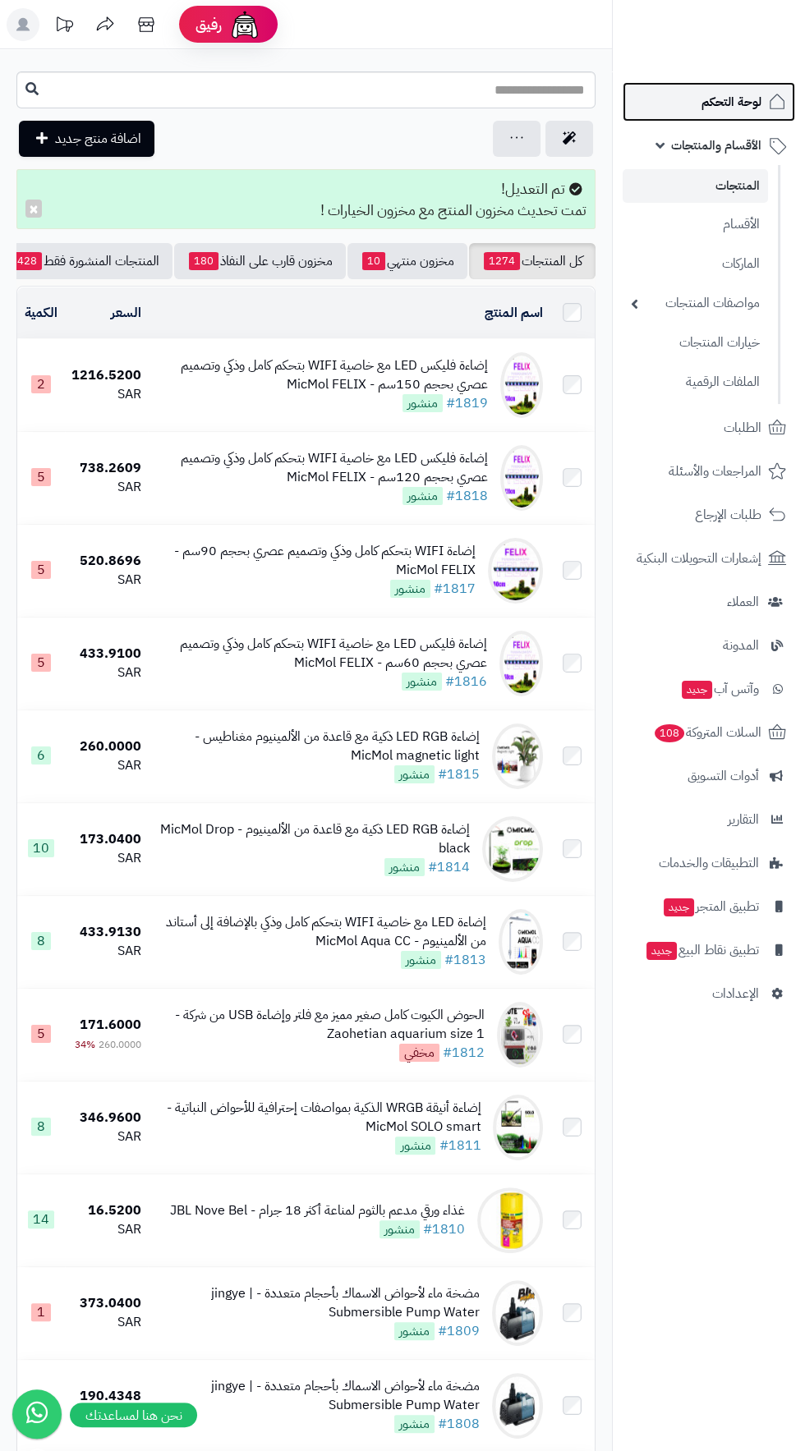
click at [729, 92] on span "لوحة التحكم" at bounding box center [731, 101] width 60 height 23
